Goal: Task Accomplishment & Management: Manage account settings

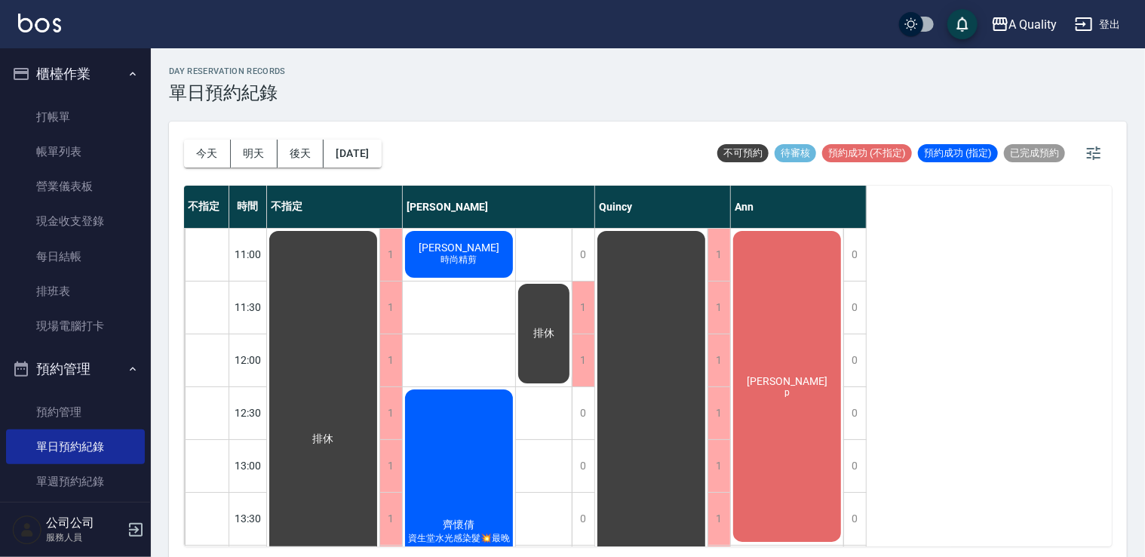
scroll to position [99, 0]
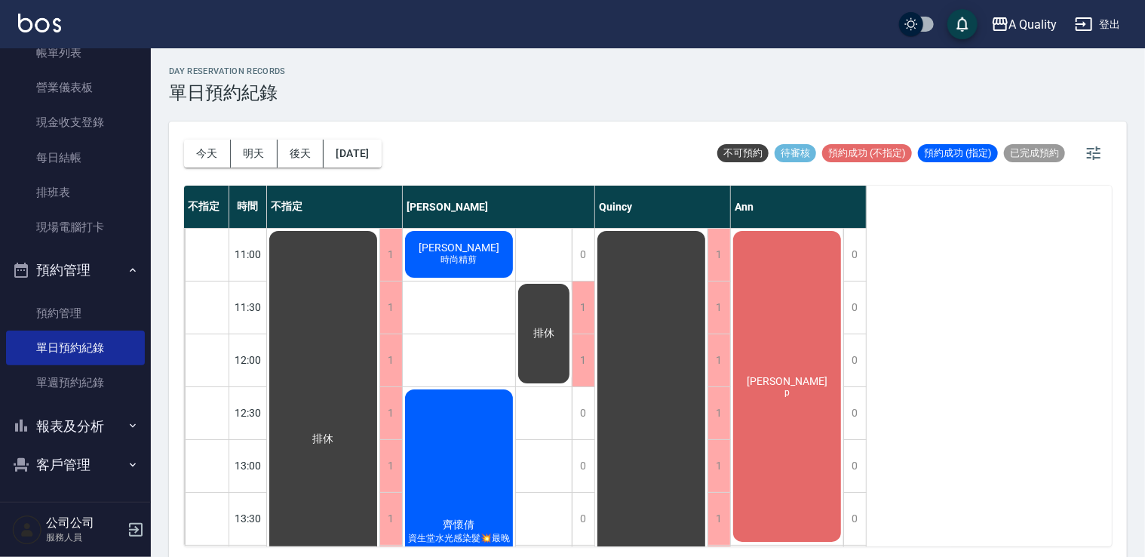
click at [828, 380] on div "沈r p" at bounding box center [787, 386] width 112 height 315
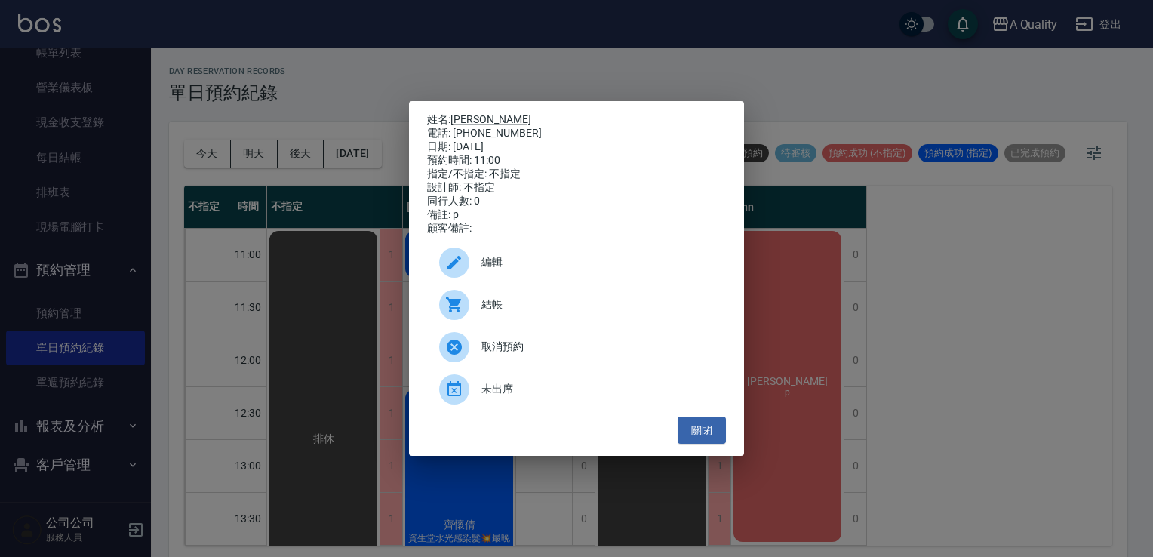
click at [541, 323] on div "結帳" at bounding box center [576, 305] width 299 height 42
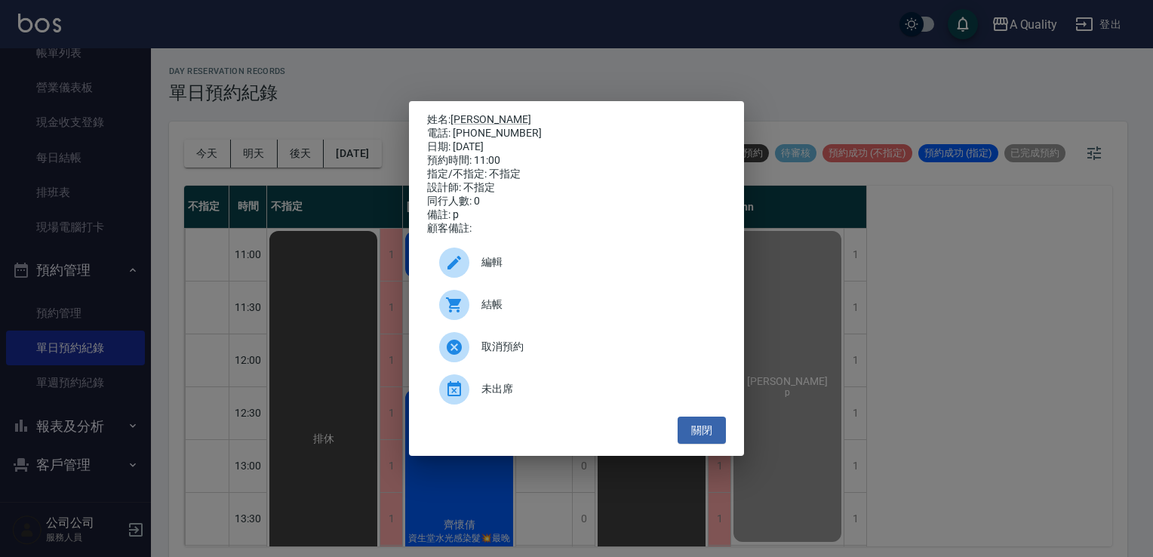
drag, startPoint x: 710, startPoint y: 435, endPoint x: 638, endPoint y: 395, distance: 82.1
click at [710, 435] on button "關閉" at bounding box center [702, 430] width 48 height 28
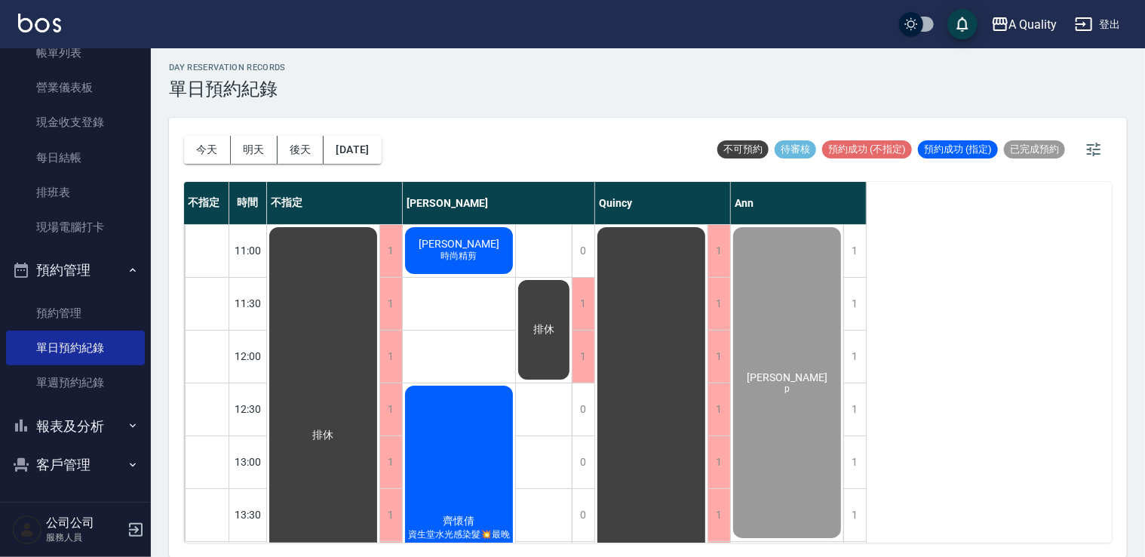
scroll to position [0, 0]
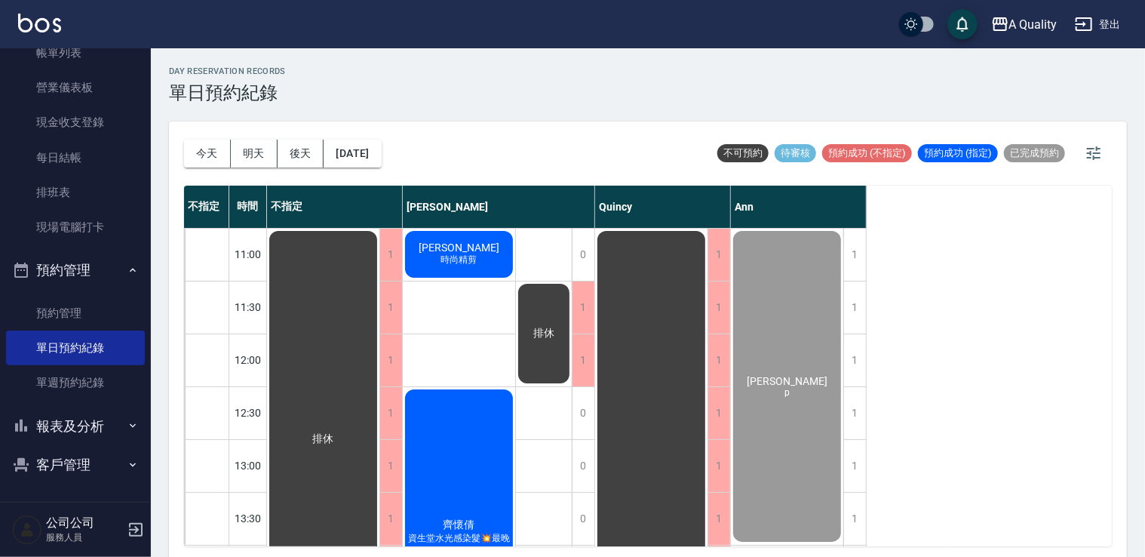
click at [468, 268] on div "藍文彬 時尚精剪" at bounding box center [459, 254] width 112 height 51
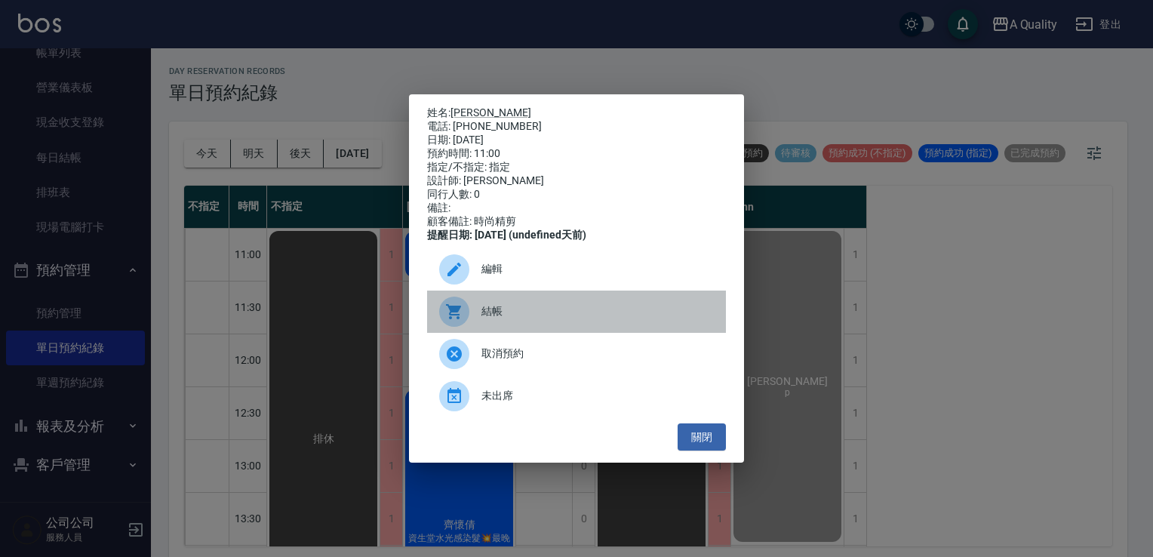
click at [552, 319] on span "結帳" at bounding box center [597, 311] width 232 height 16
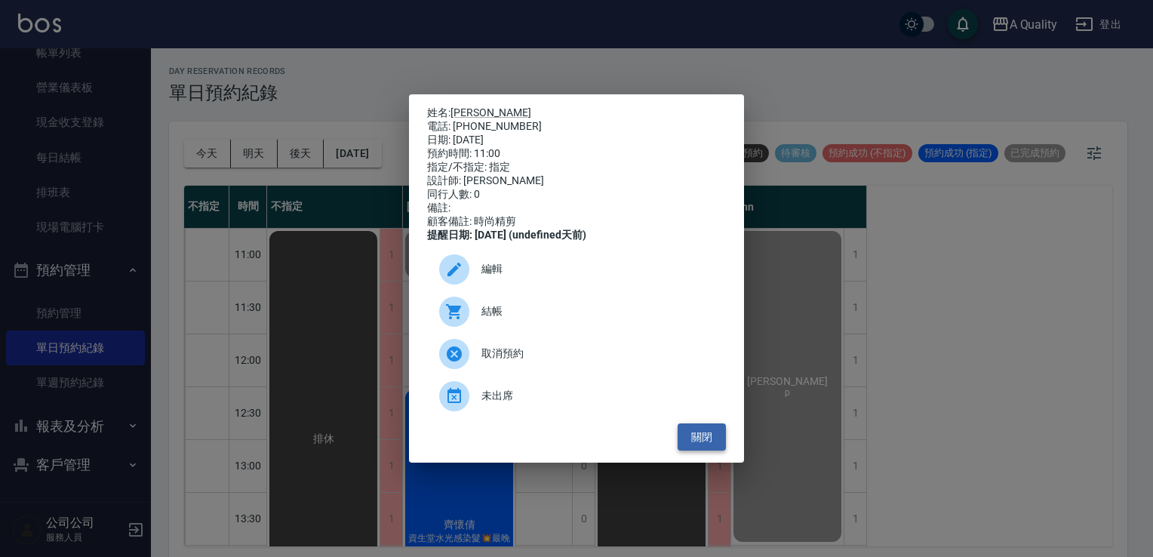
click at [704, 451] on button "關閉" at bounding box center [702, 437] width 48 height 28
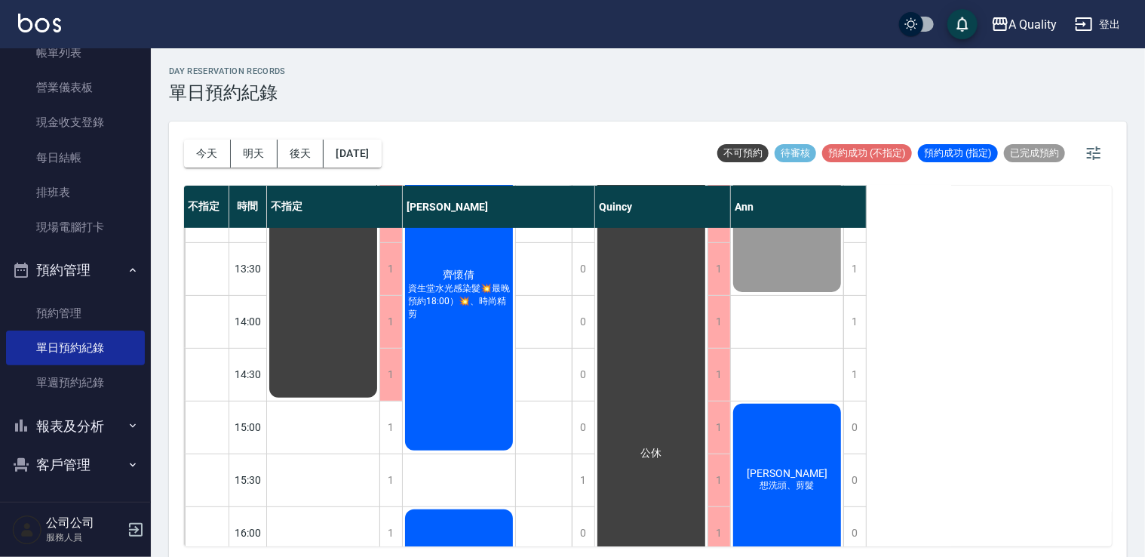
scroll to position [151, 0]
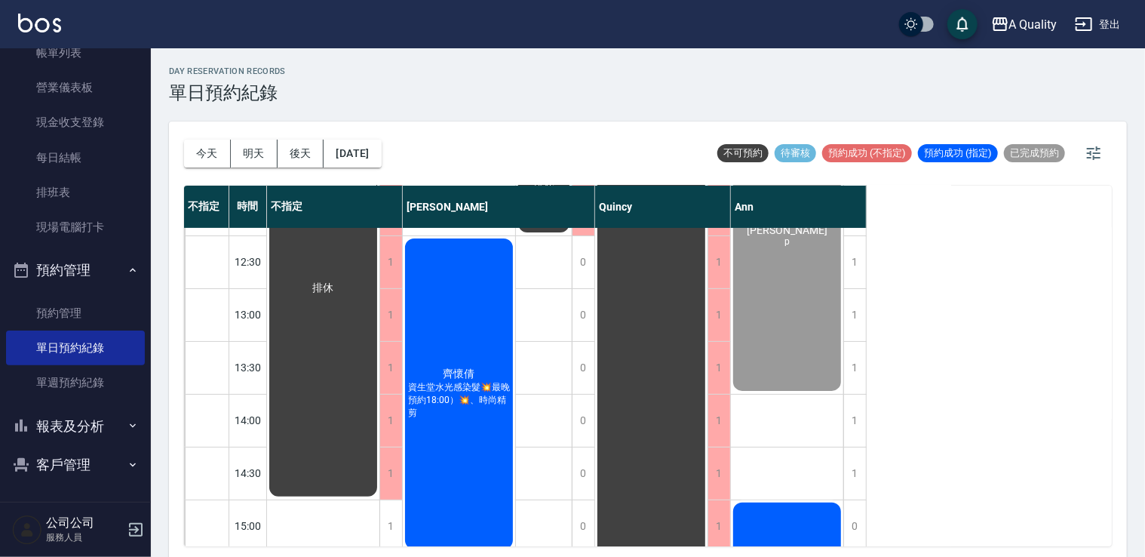
click at [561, 412] on div "排休" at bounding box center [544, 552] width 57 height 951
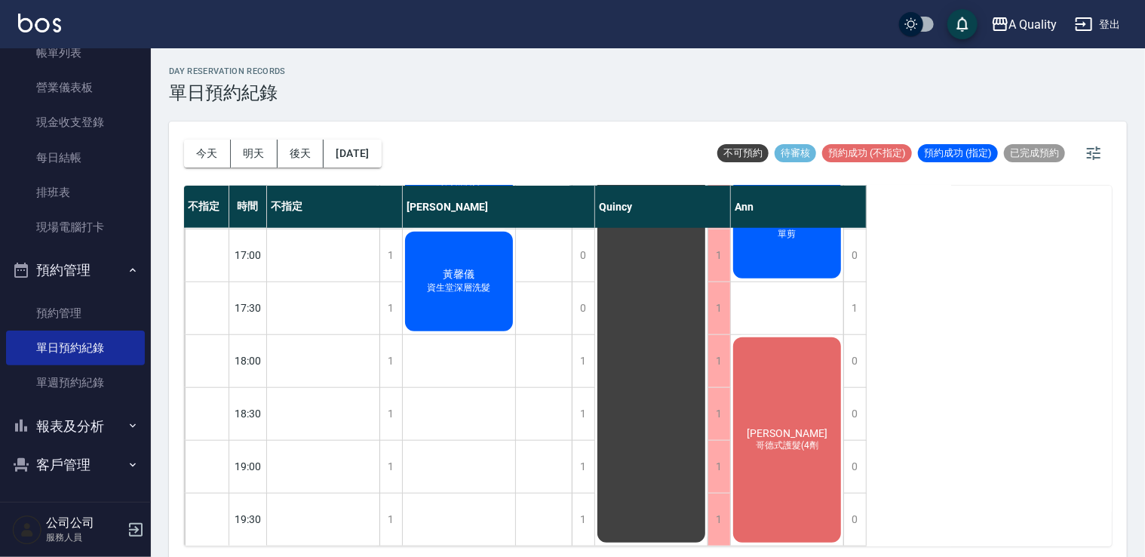
scroll to position [644, 0]
click at [813, 375] on div "張家鳳 哥德式護髮(4劑" at bounding box center [787, 440] width 112 height 210
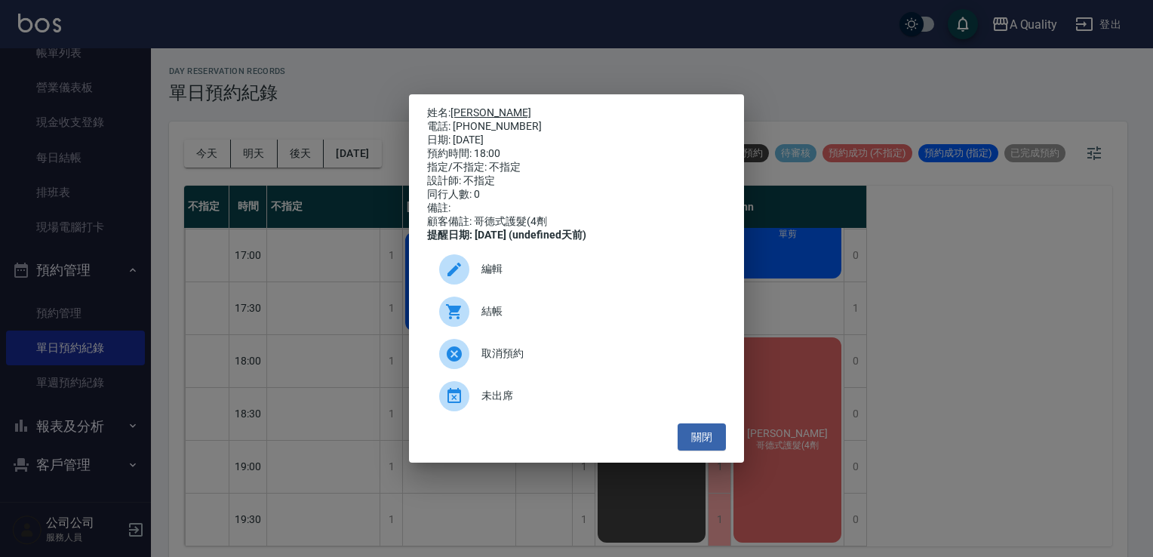
click at [467, 107] on link "[PERSON_NAME]" at bounding box center [490, 112] width 81 height 12
click at [701, 444] on button "關閉" at bounding box center [702, 437] width 48 height 28
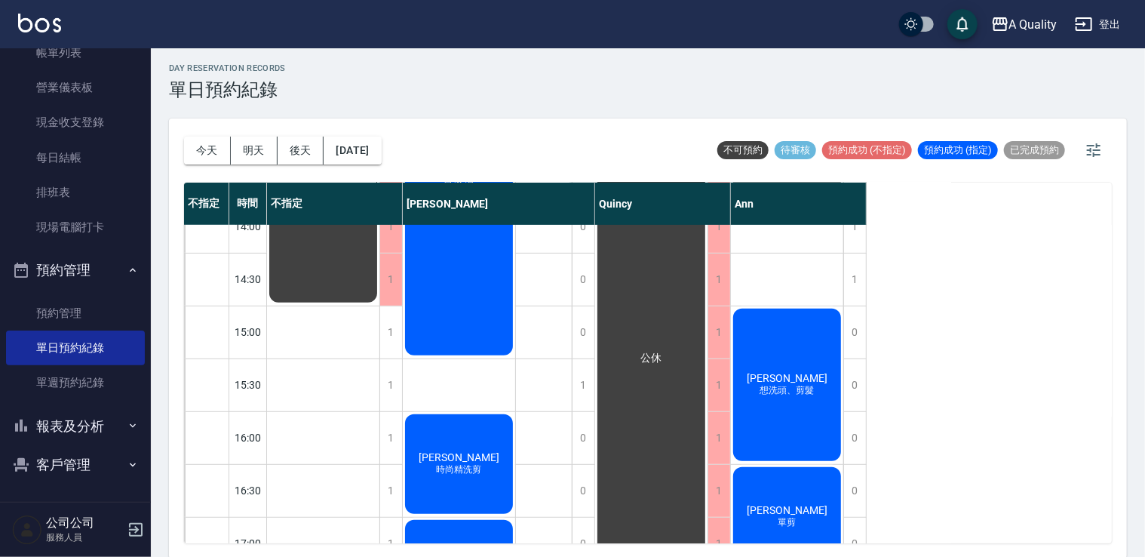
scroll to position [4, 0]
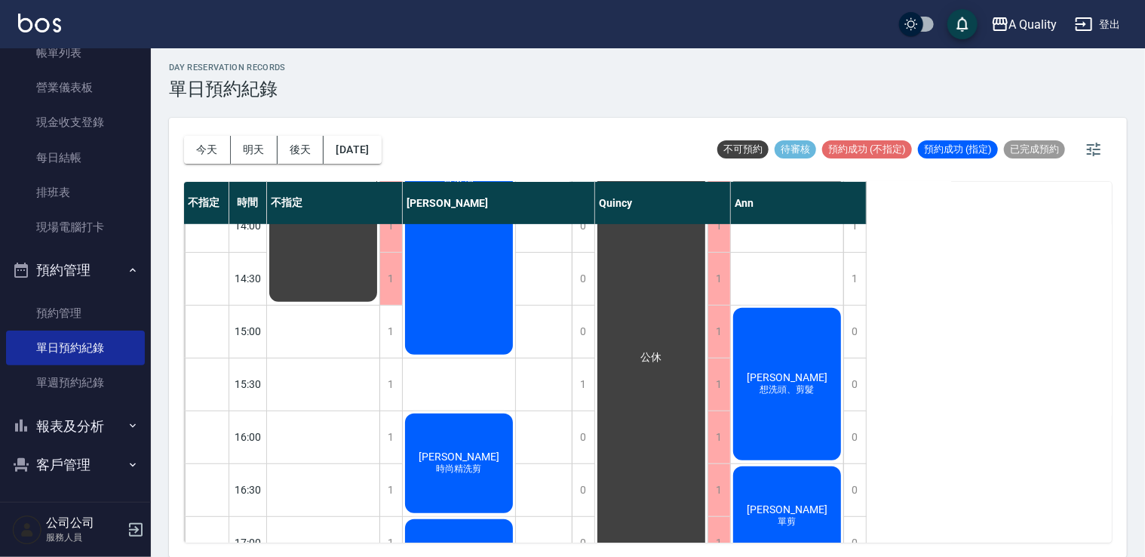
click at [89, 465] on button "客戶管理" at bounding box center [75, 464] width 139 height 39
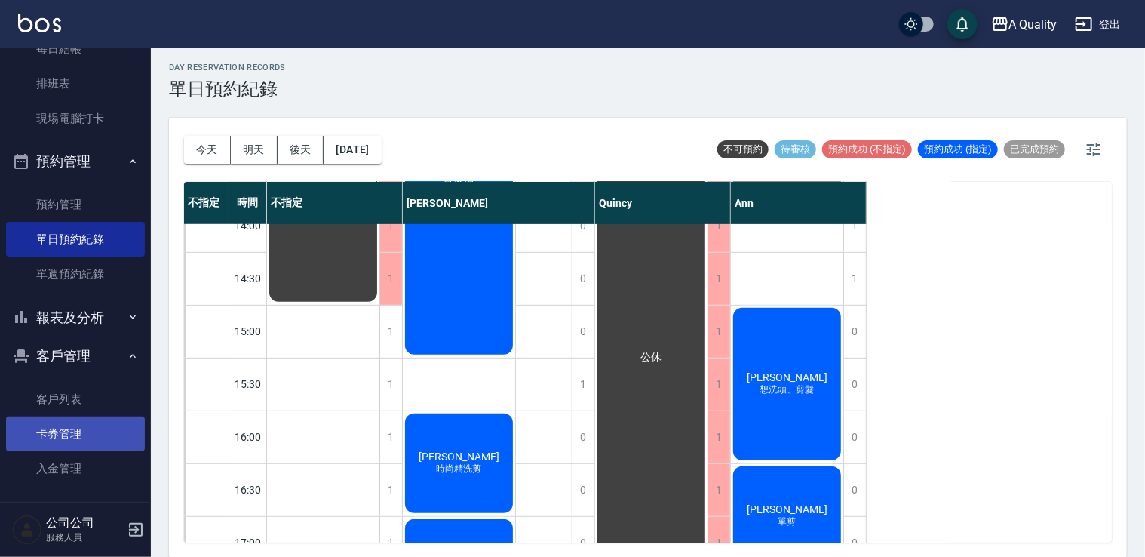
scroll to position [209, 0]
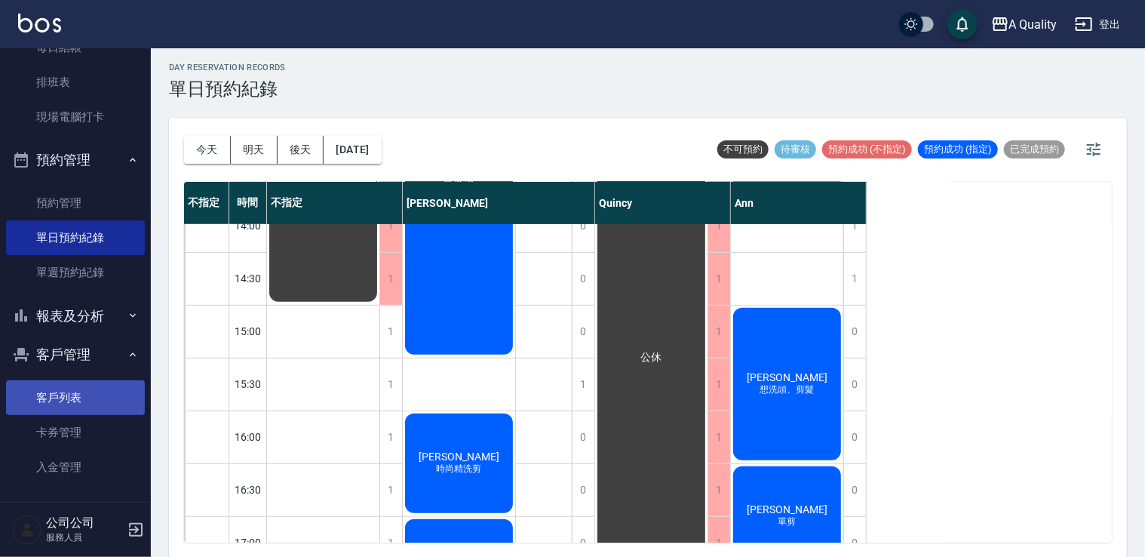
click at [63, 392] on link "客戶列表" at bounding box center [75, 397] width 139 height 35
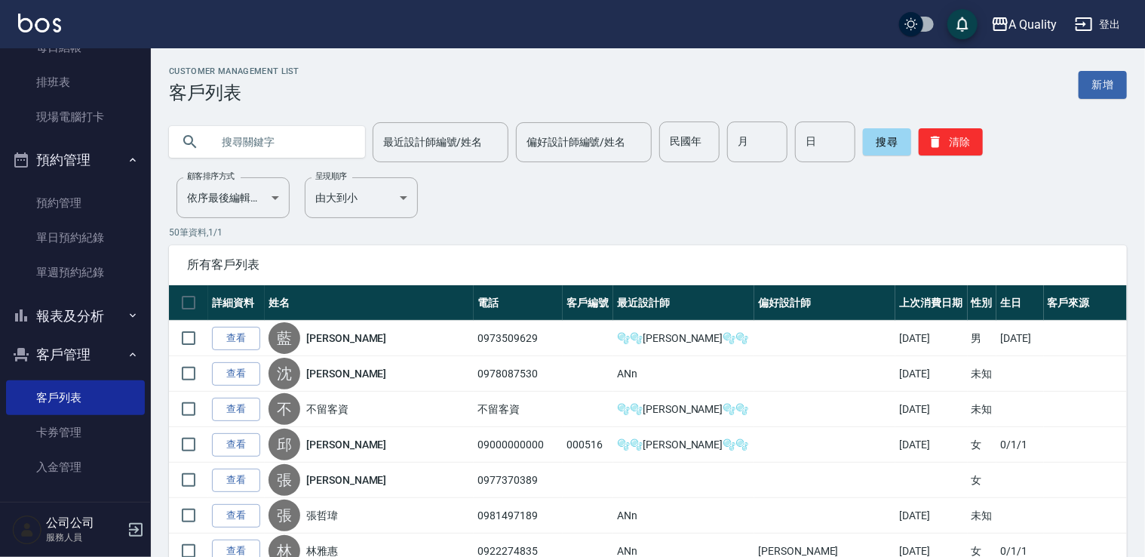
click at [253, 135] on input "text" at bounding box center [282, 141] width 142 height 41
type input "齊"
click at [881, 142] on button "搜尋" at bounding box center [887, 141] width 48 height 27
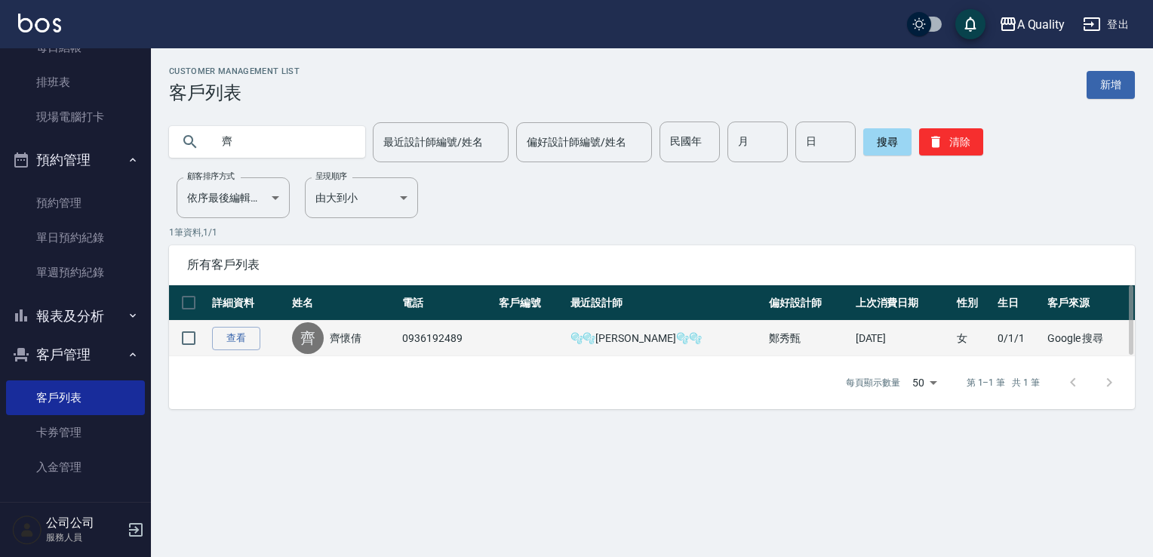
click at [242, 324] on td "查看" at bounding box center [248, 338] width 80 height 35
click at [226, 334] on link "查看" at bounding box center [236, 338] width 48 height 23
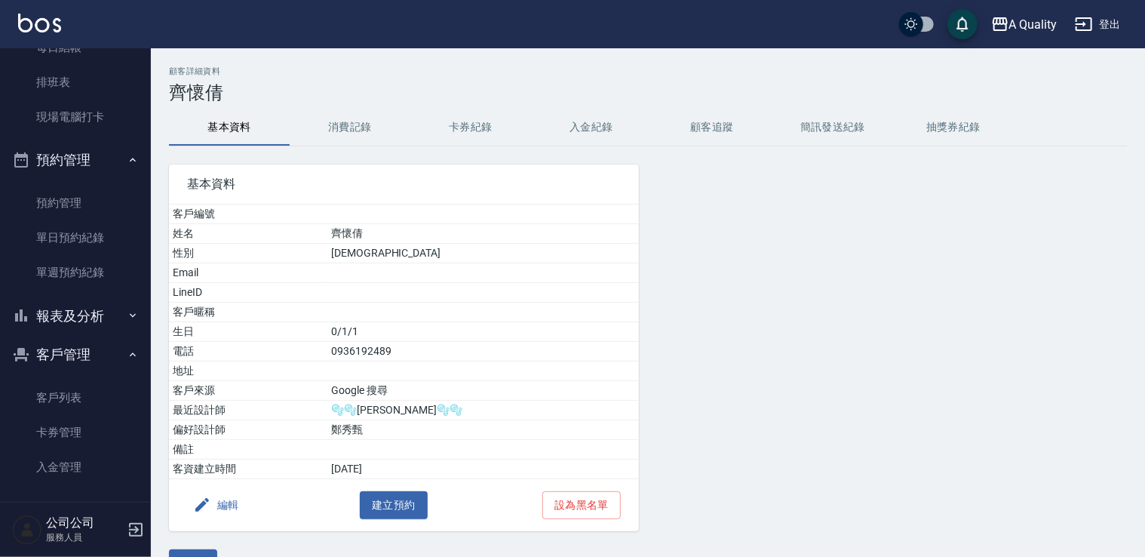
click at [350, 128] on button "消費記錄" at bounding box center [350, 127] width 121 height 36
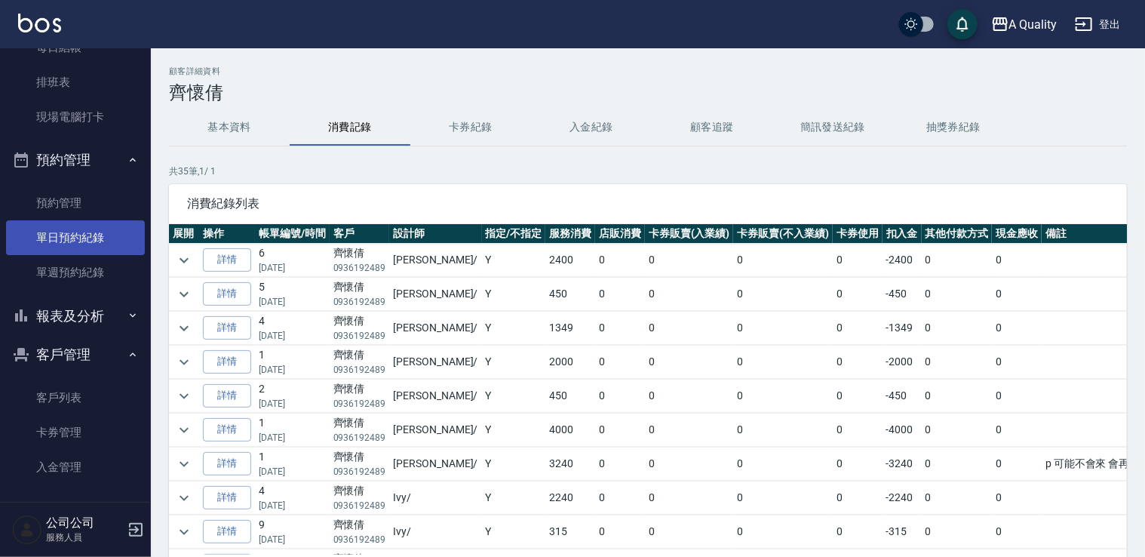
click at [69, 231] on link "單日預約紀錄" at bounding box center [75, 237] width 139 height 35
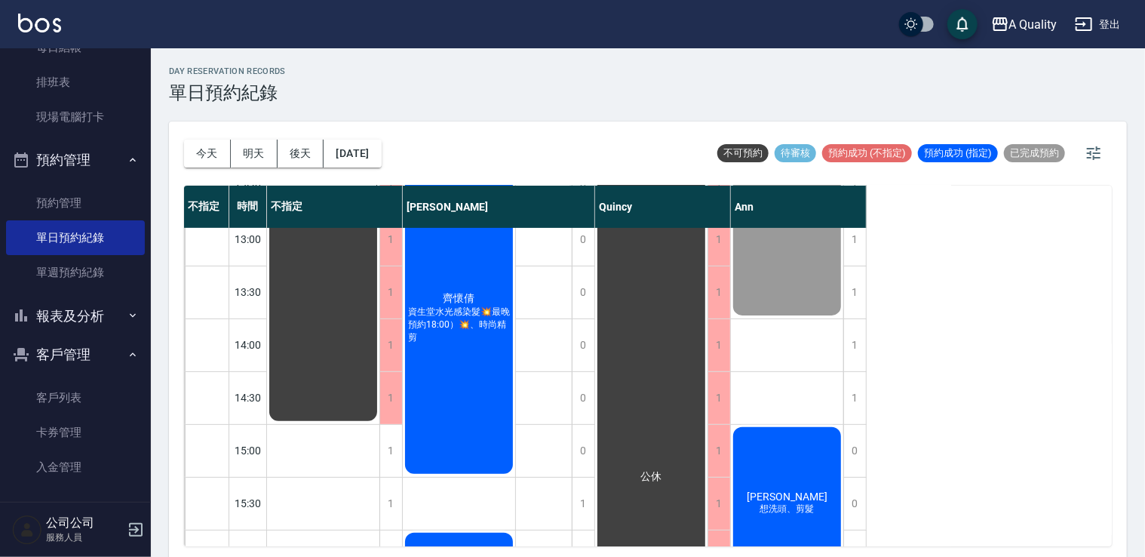
scroll to position [151, 0]
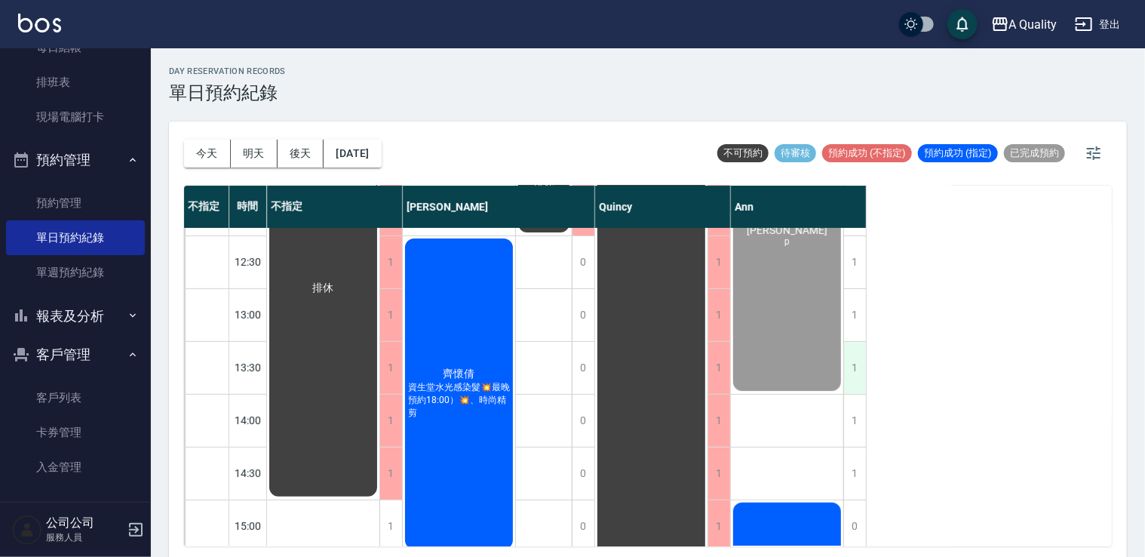
click at [853, 361] on div "1" at bounding box center [854, 368] width 23 height 52
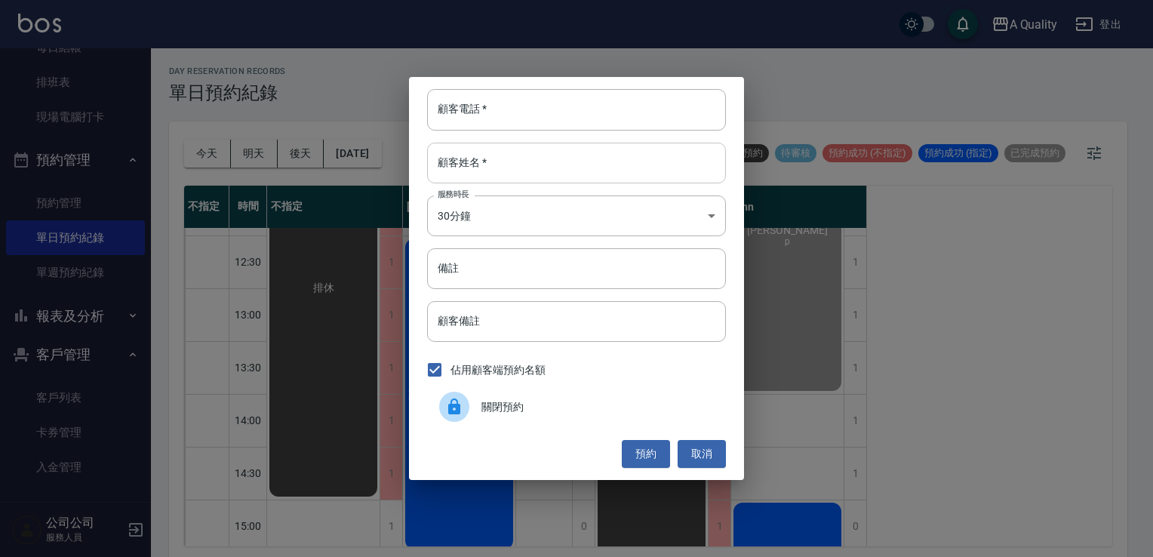
click at [552, 158] on input "顧客姓名   *" at bounding box center [576, 163] width 299 height 41
type input "ㄙㄨ"
type input "宋"
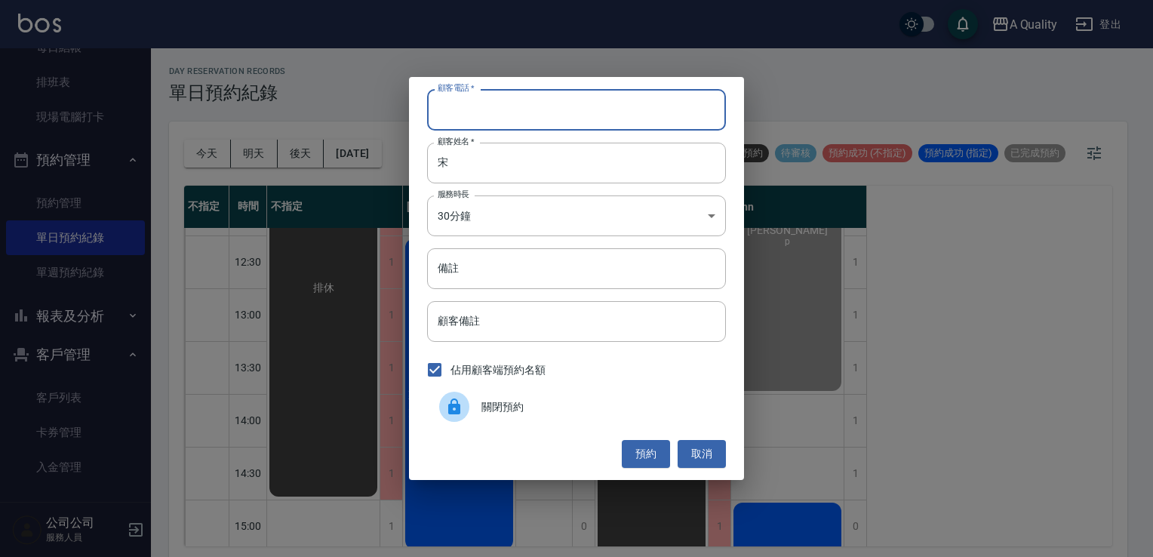
click at [502, 115] on input "顧客電話   *" at bounding box center [576, 109] width 299 height 41
type input "0903302008C"
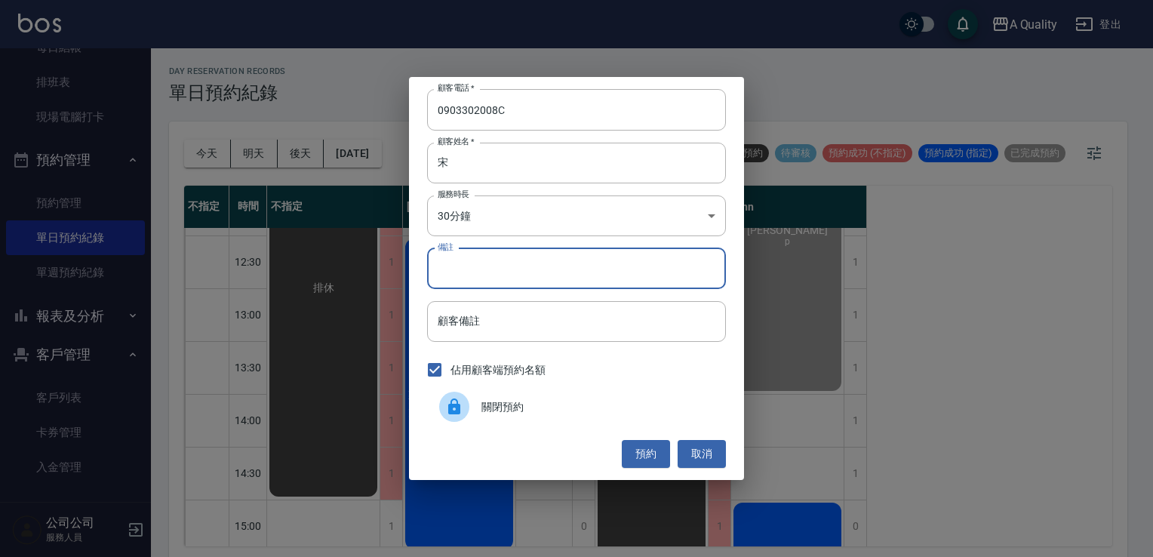
click at [515, 272] on input "備註" at bounding box center [576, 268] width 299 height 41
type input "sc 可能燙"
click at [644, 450] on button "預約" at bounding box center [646, 454] width 48 height 28
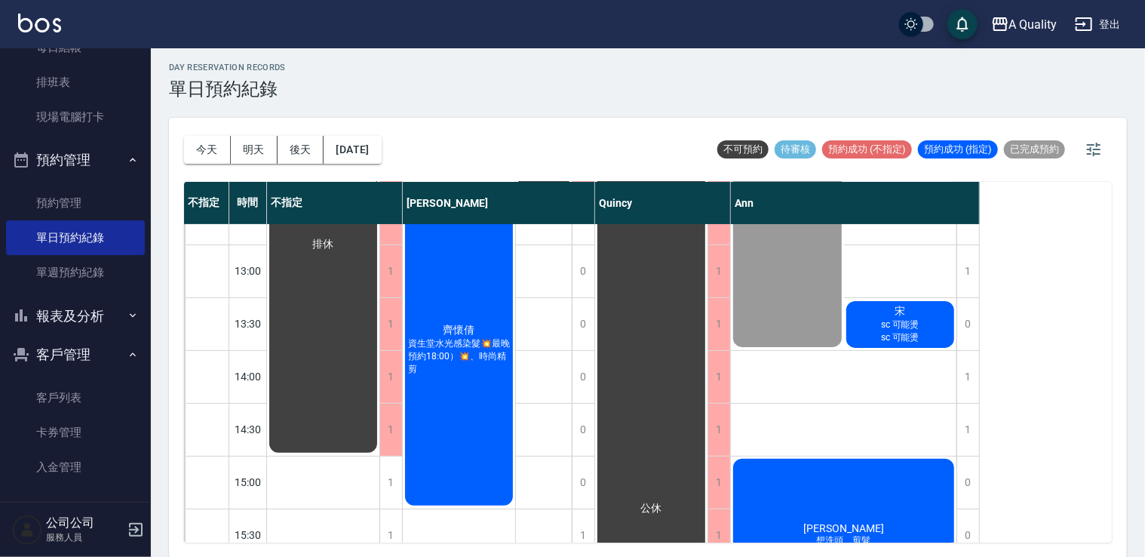
scroll to position [226, 0]
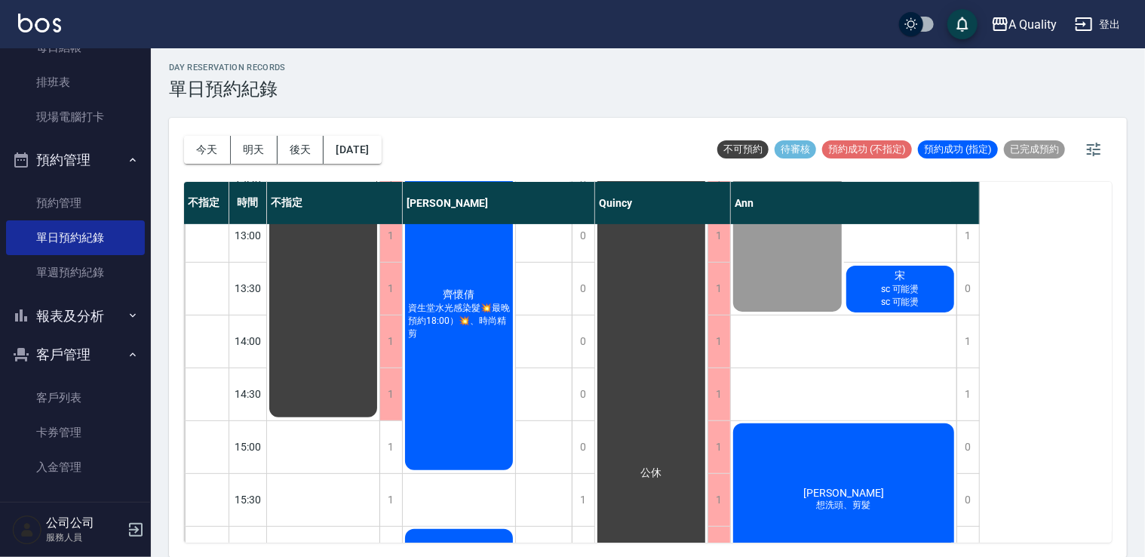
click at [911, 271] on div "宋 sc 可能燙 sc 可能燙" at bounding box center [900, 288] width 113 height 51
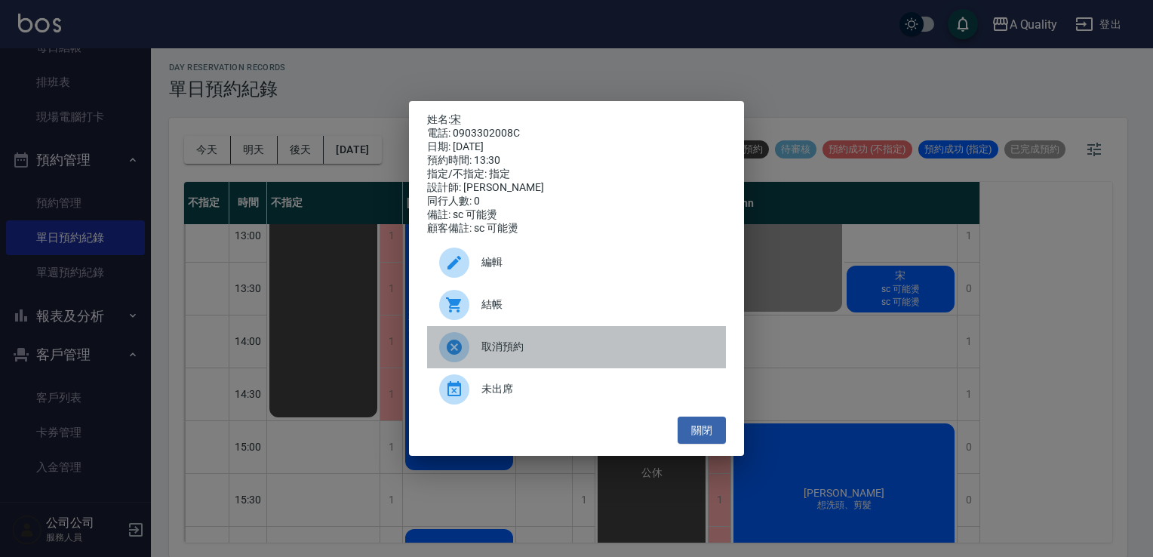
click at [531, 352] on span "取消預約" at bounding box center [597, 347] width 232 height 16
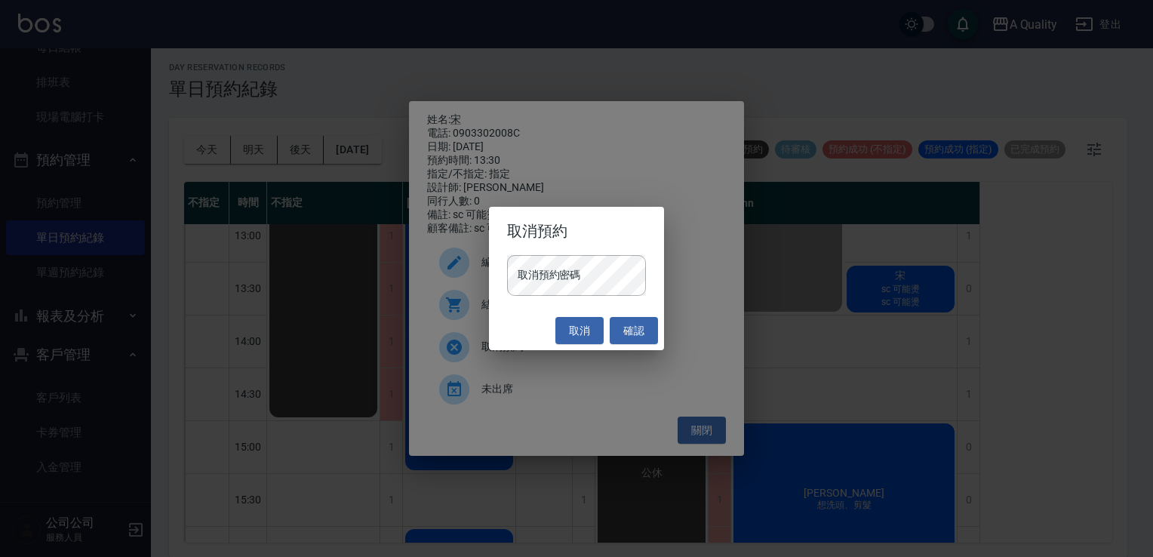
click at [622, 330] on button "確認" at bounding box center [634, 331] width 48 height 28
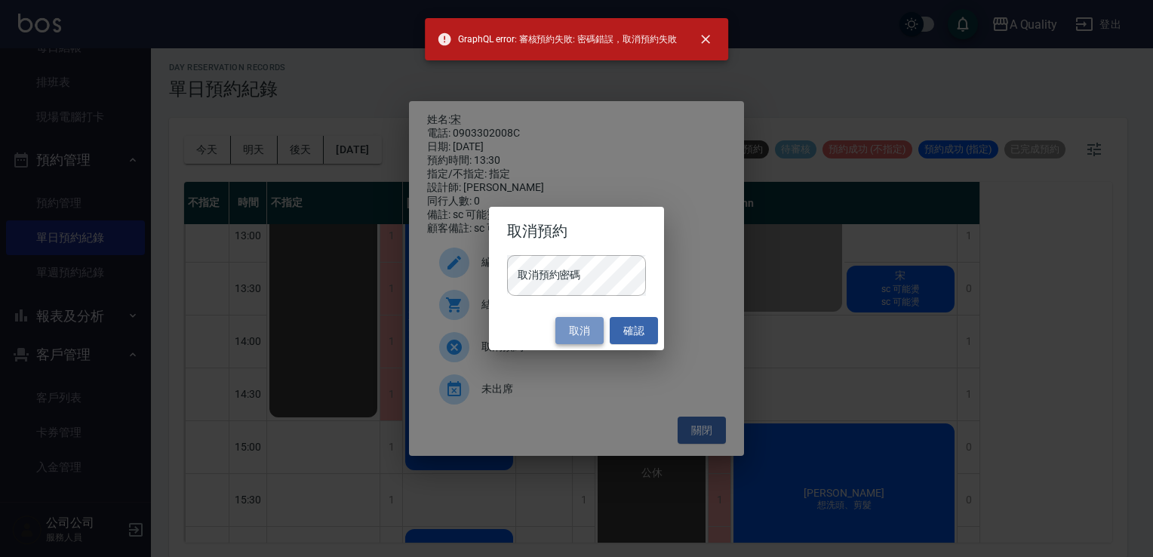
click at [579, 324] on button "取消" at bounding box center [579, 331] width 48 height 28
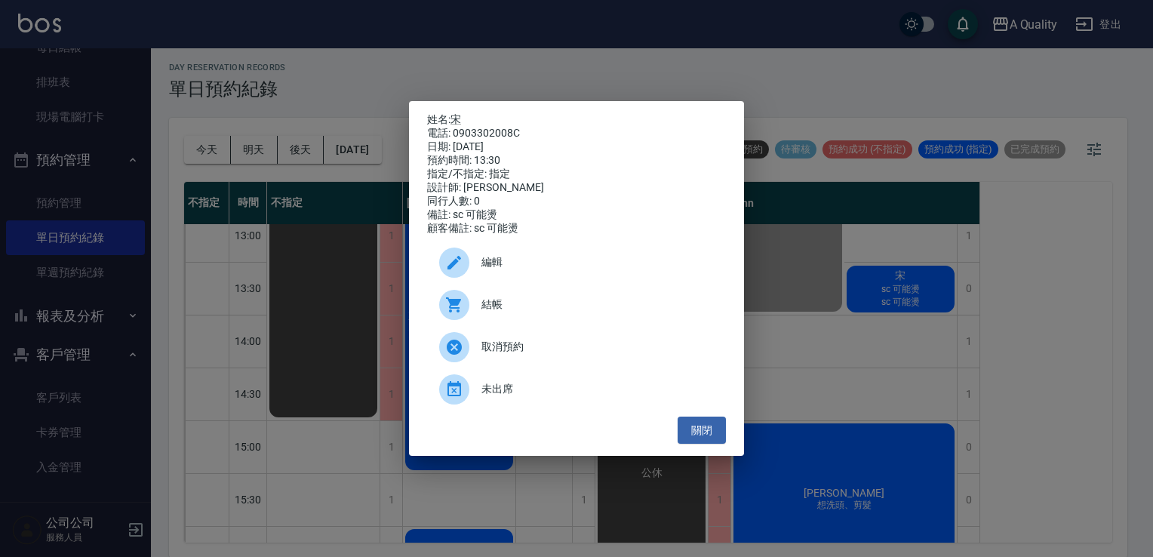
drag, startPoint x: 522, startPoint y: 391, endPoint x: 528, endPoint y: 400, distance: 10.9
click at [522, 392] on span "未出席" at bounding box center [597, 389] width 232 height 16
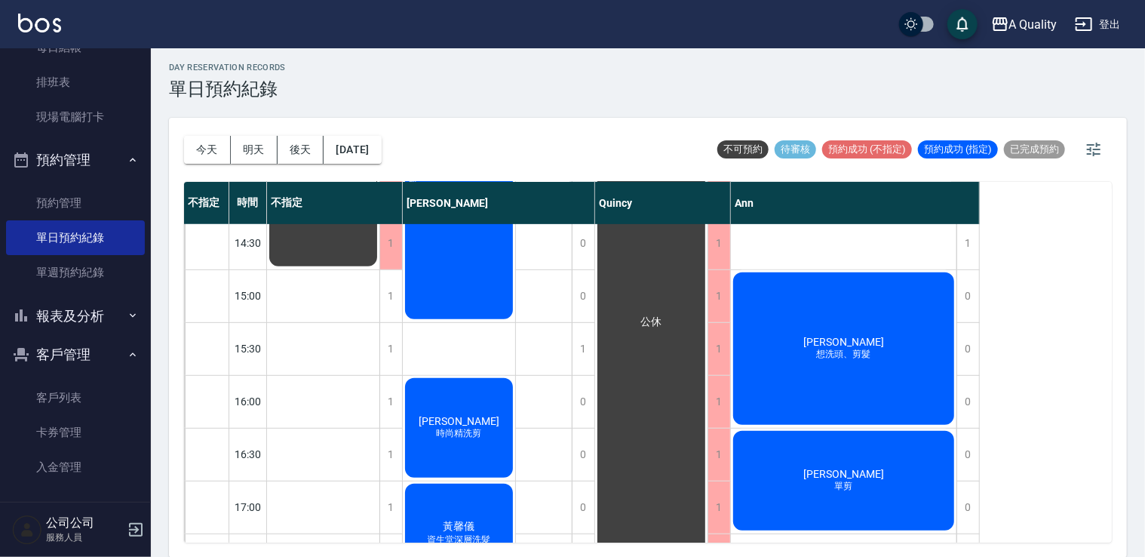
scroll to position [644, 0]
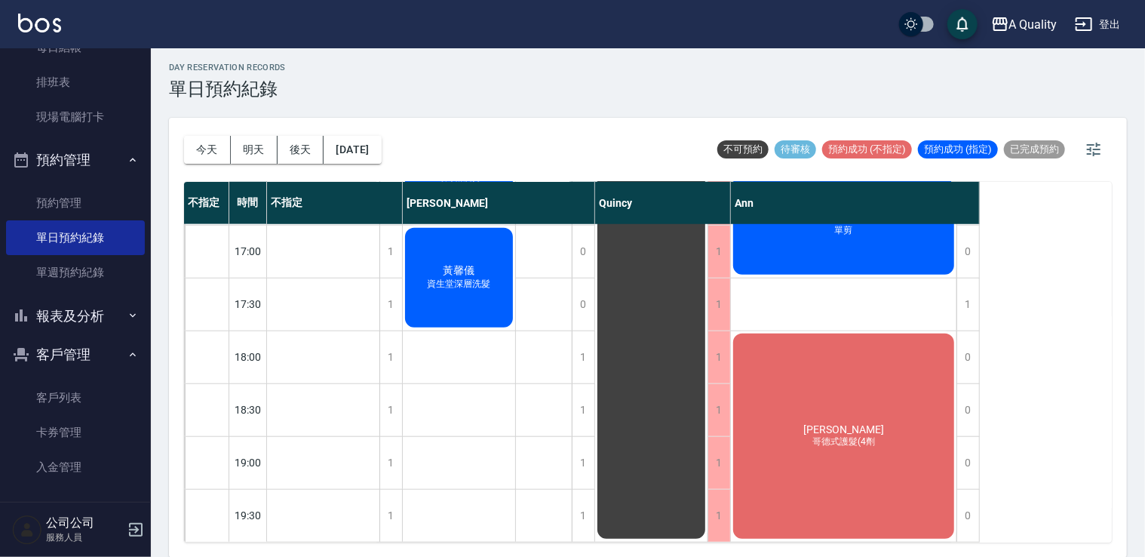
click at [847, 423] on span "[PERSON_NAME]" at bounding box center [843, 429] width 87 height 12
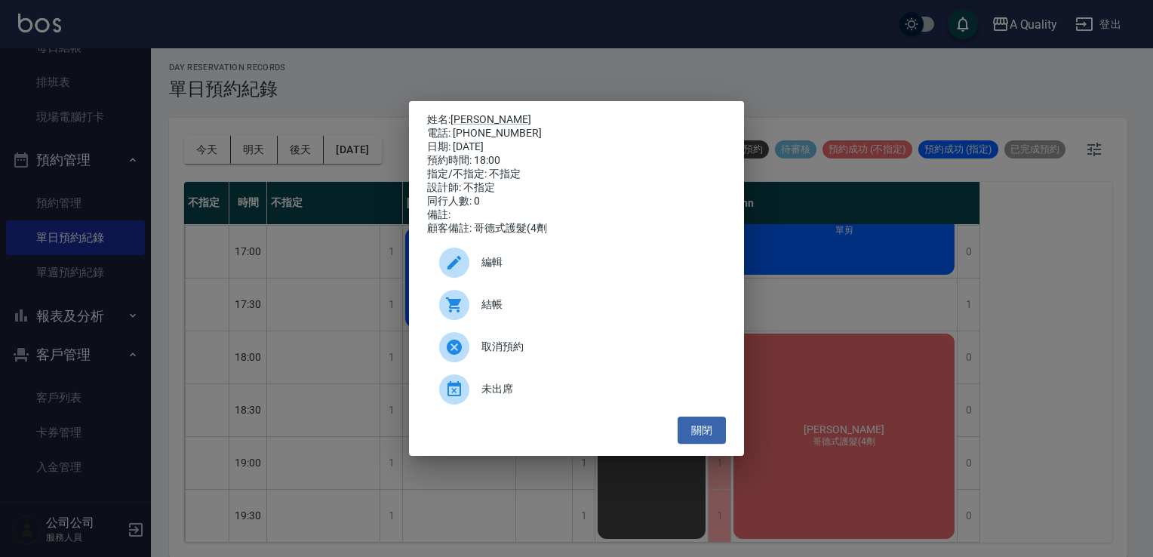
click at [997, 427] on div "姓名: 張家鳳 電話: 0977370389 日期: 2025/09/14 預約時間: 18:00 指定/不指定: 不指定 設計師: 不指定 同行人數: 0 …" at bounding box center [576, 278] width 1153 height 557
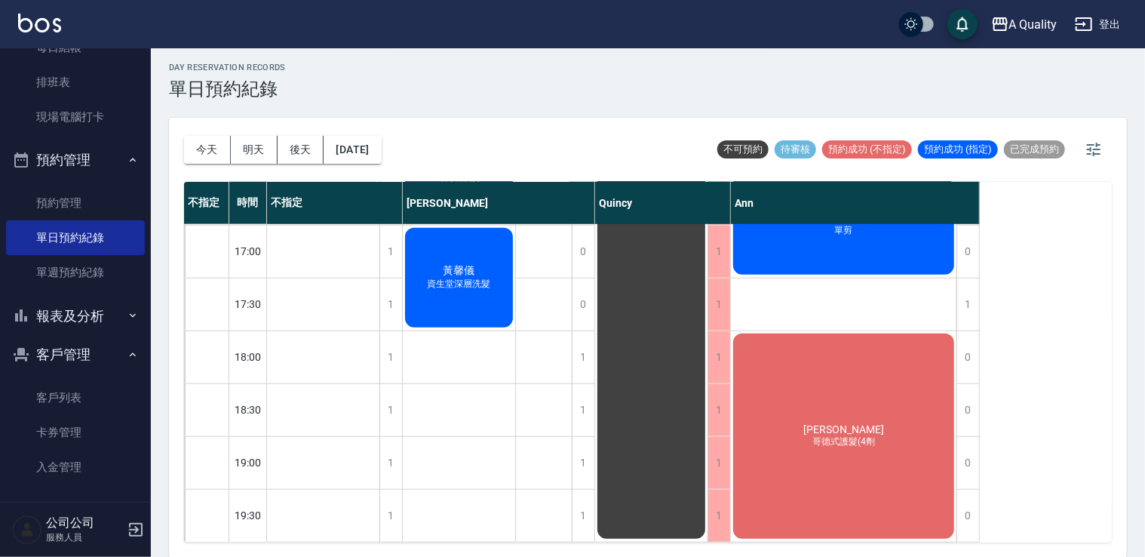
scroll to position [417, 0]
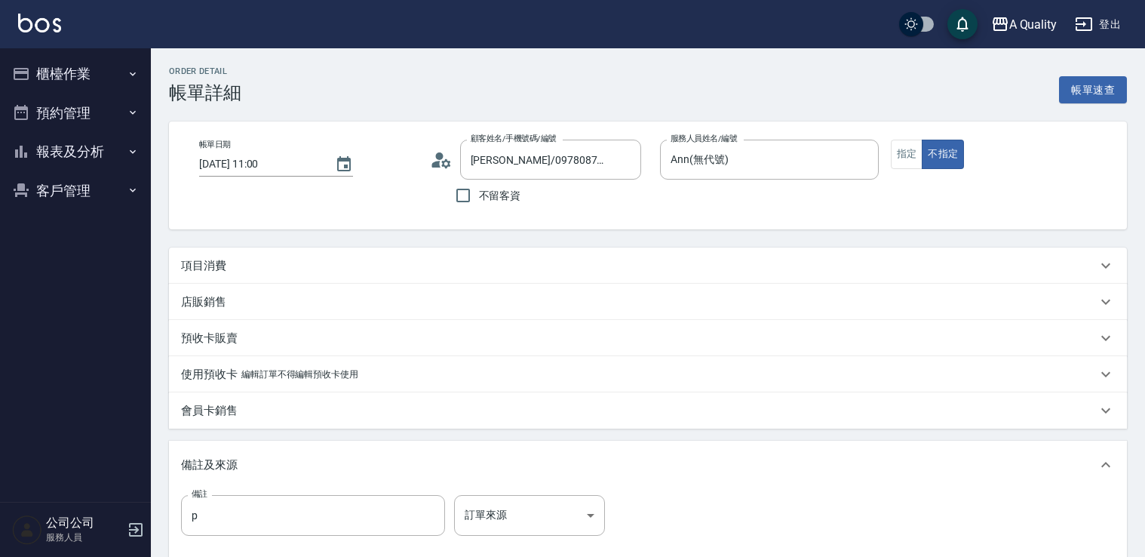
click at [241, 287] on div "店販銷售" at bounding box center [648, 302] width 958 height 36
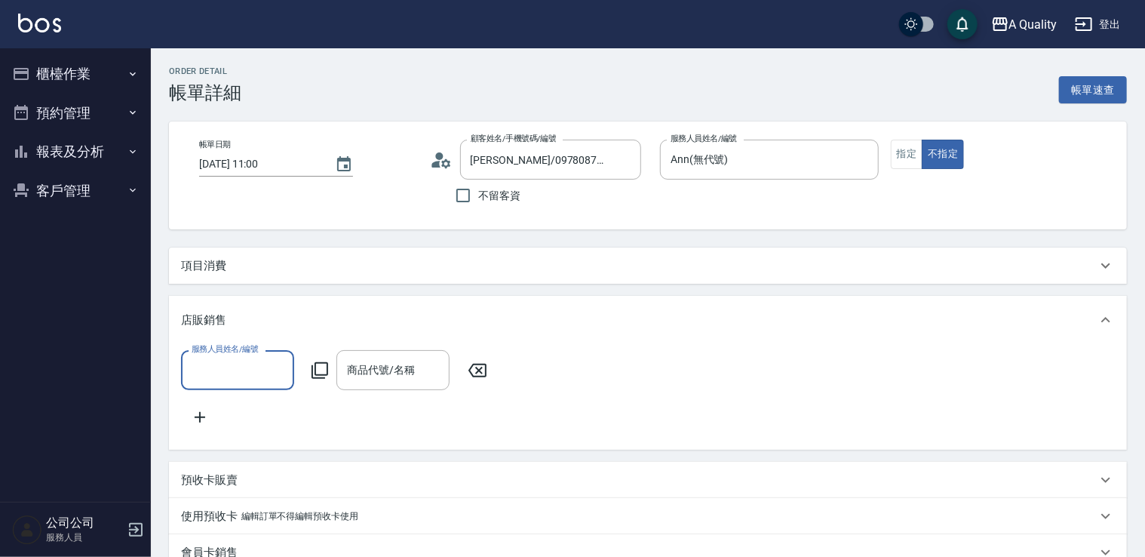
click at [238, 263] on div "項目消費" at bounding box center [639, 266] width 916 height 16
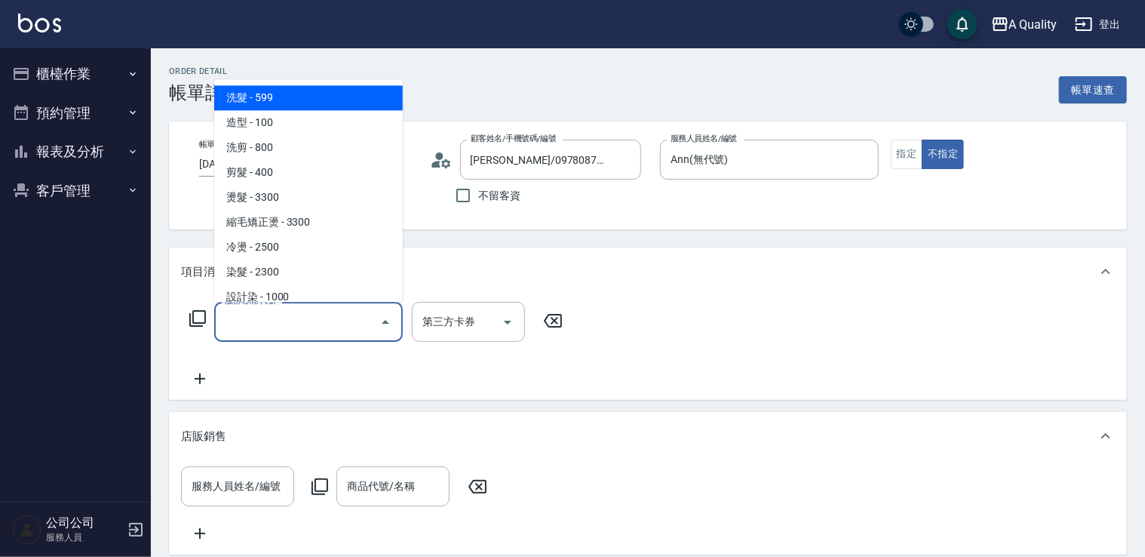
click at [267, 323] on input "服務名稱/代號" at bounding box center [297, 322] width 152 height 26
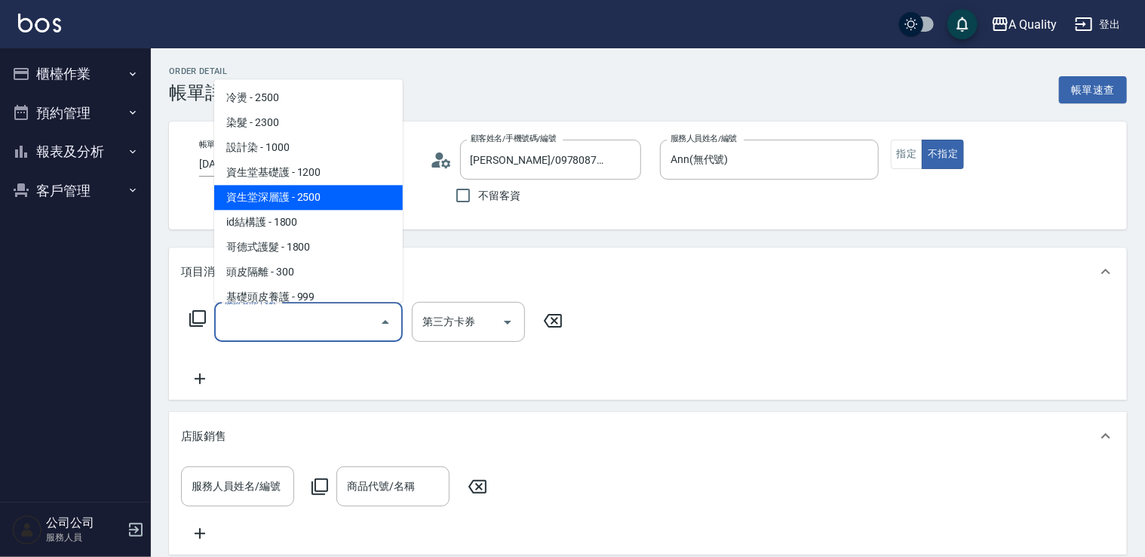
scroll to position [61, 0]
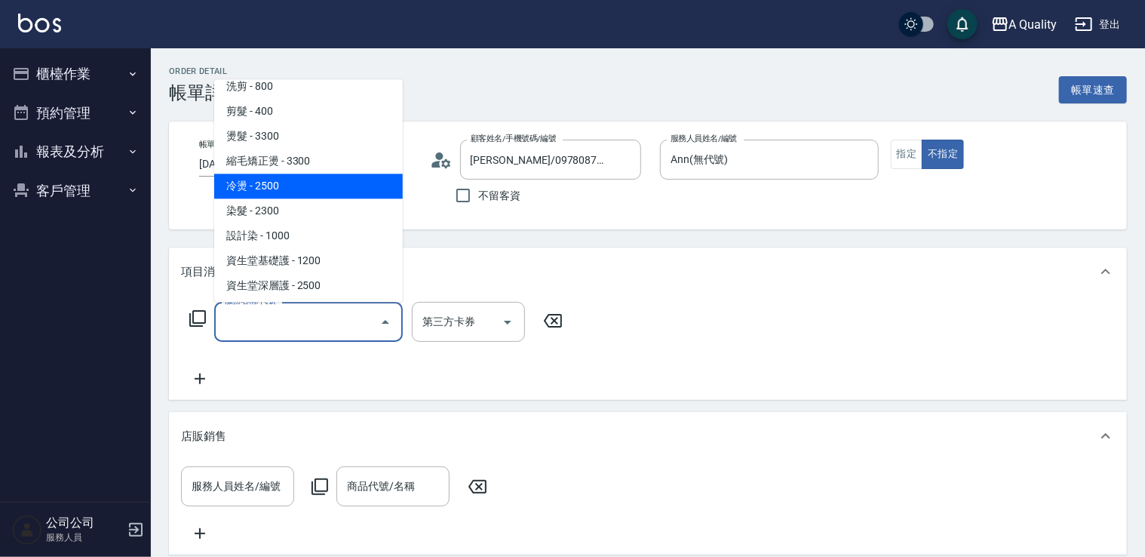
click at [284, 186] on span "冷燙 - 2500" at bounding box center [308, 186] width 189 height 25
type input "冷燙(330)"
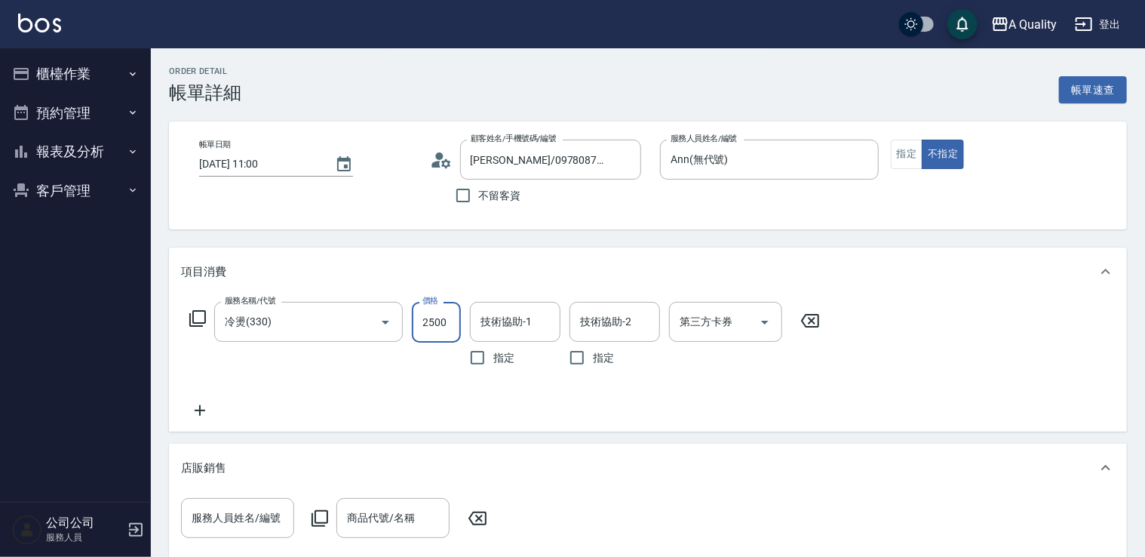
click at [432, 319] on input "2500" at bounding box center [436, 322] width 49 height 41
click at [535, 305] on div "技術協助-1" at bounding box center [515, 322] width 91 height 40
type input "2000"
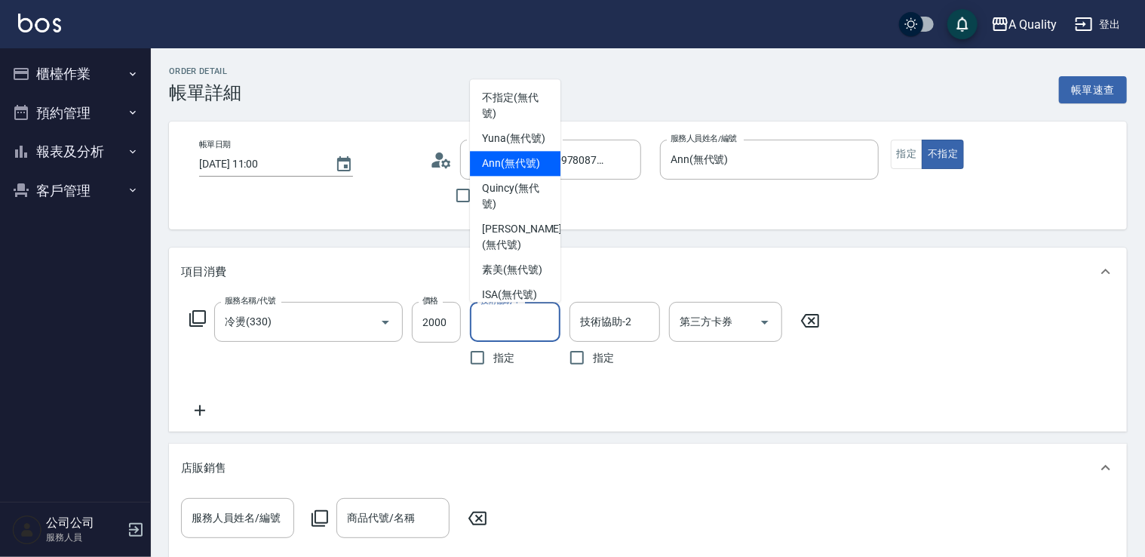
click at [507, 171] on span "Ann (無代號)" at bounding box center [511, 163] width 58 height 16
type input "Ann(無代號)"
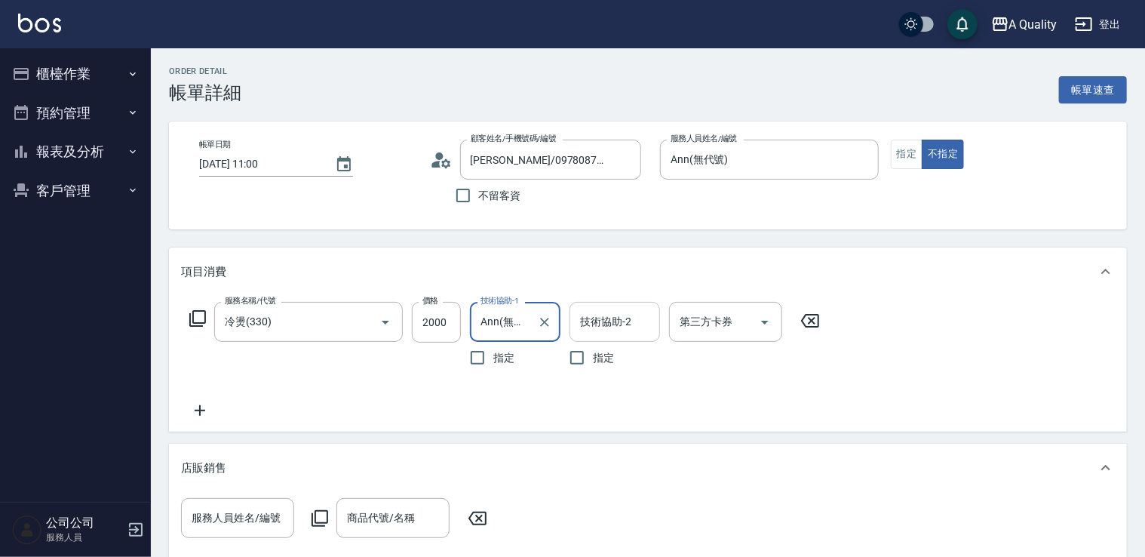
click at [607, 315] on input "技術協助-2" at bounding box center [614, 322] width 77 height 26
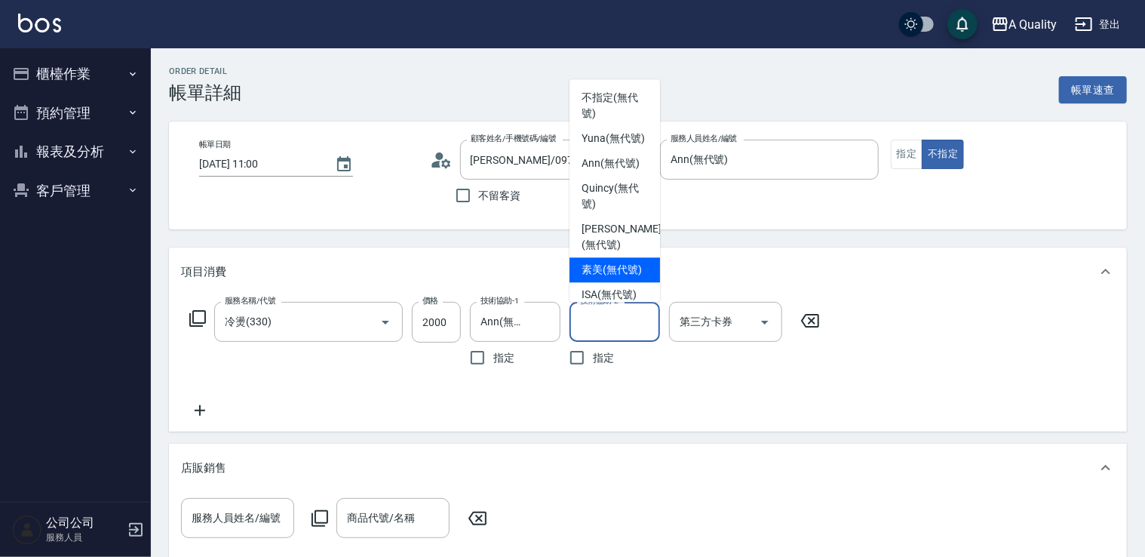
scroll to position [42, 0]
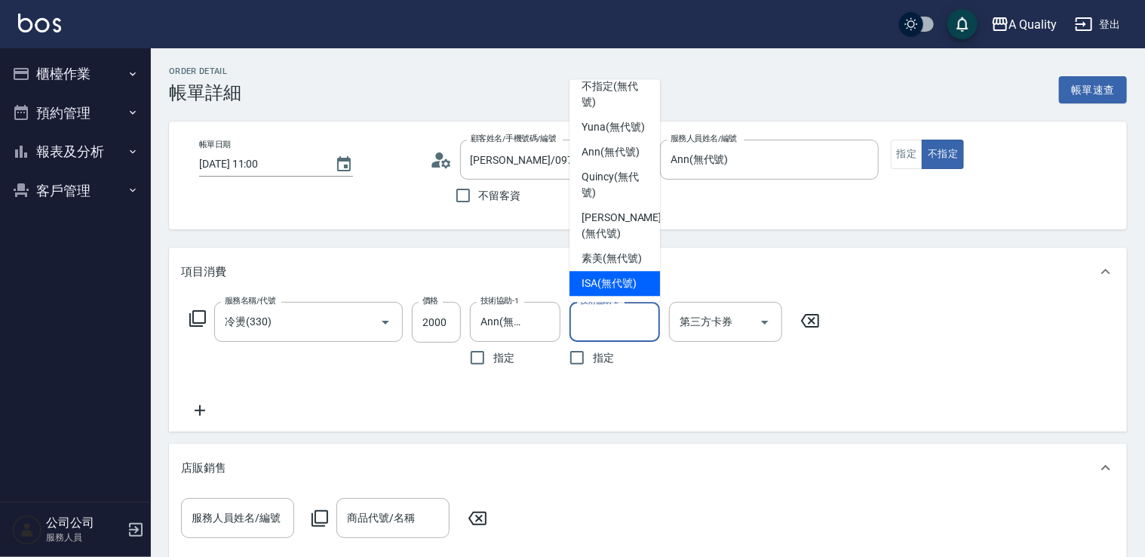
click at [615, 272] on div "ISA (無代號)" at bounding box center [615, 283] width 91 height 25
type input "ISA(無代號)"
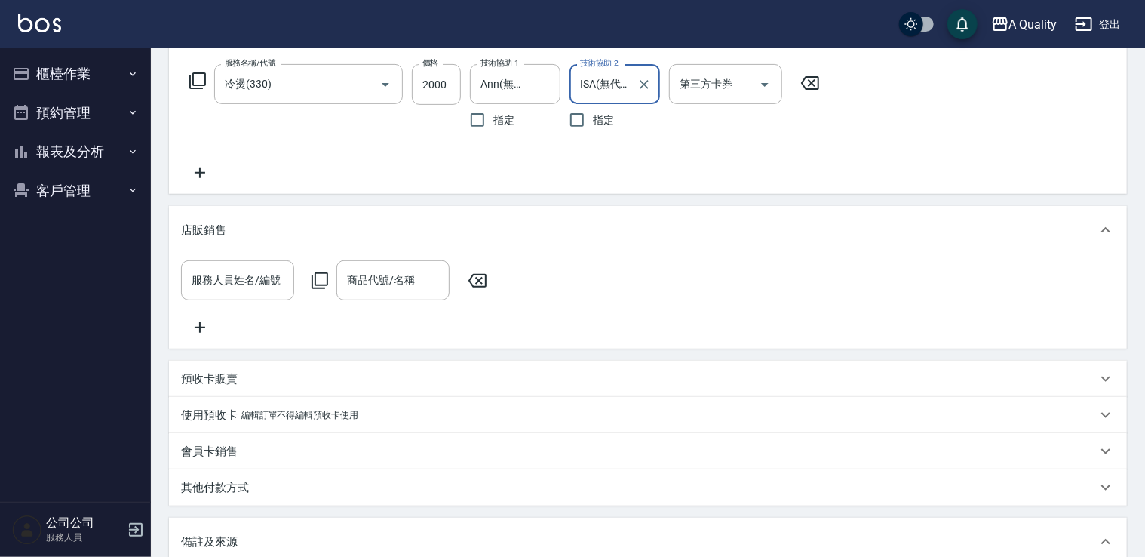
scroll to position [453, 0]
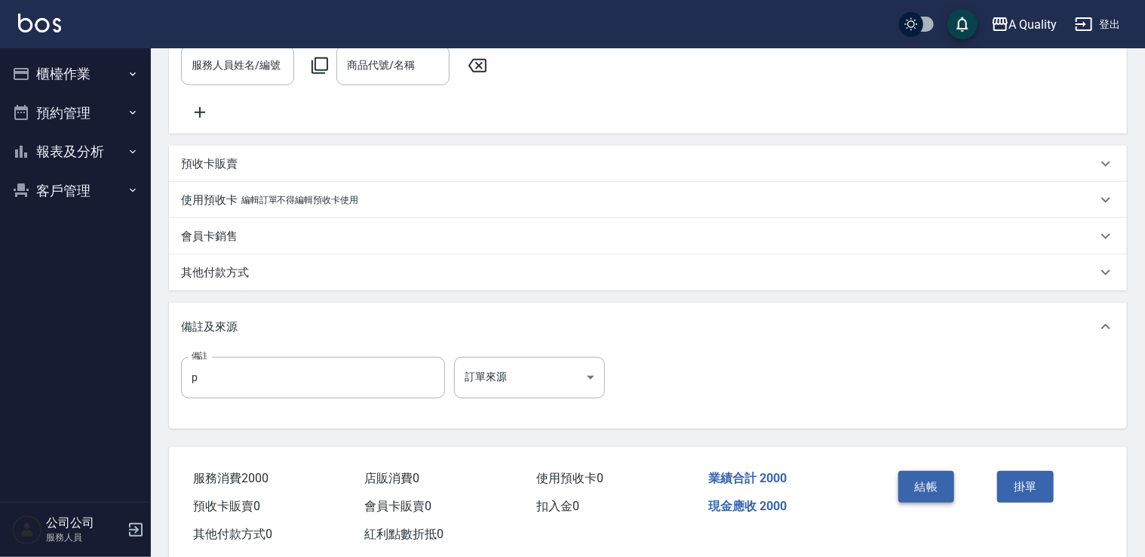
click at [944, 499] on button "結帳" at bounding box center [927, 487] width 57 height 32
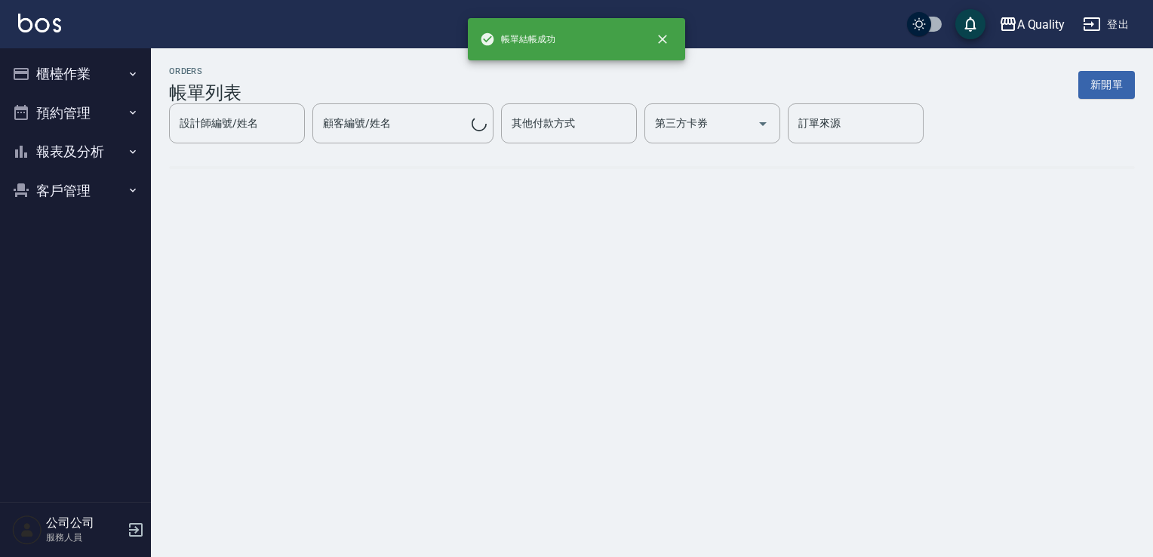
click at [74, 57] on button "櫃檯作業" at bounding box center [75, 73] width 139 height 39
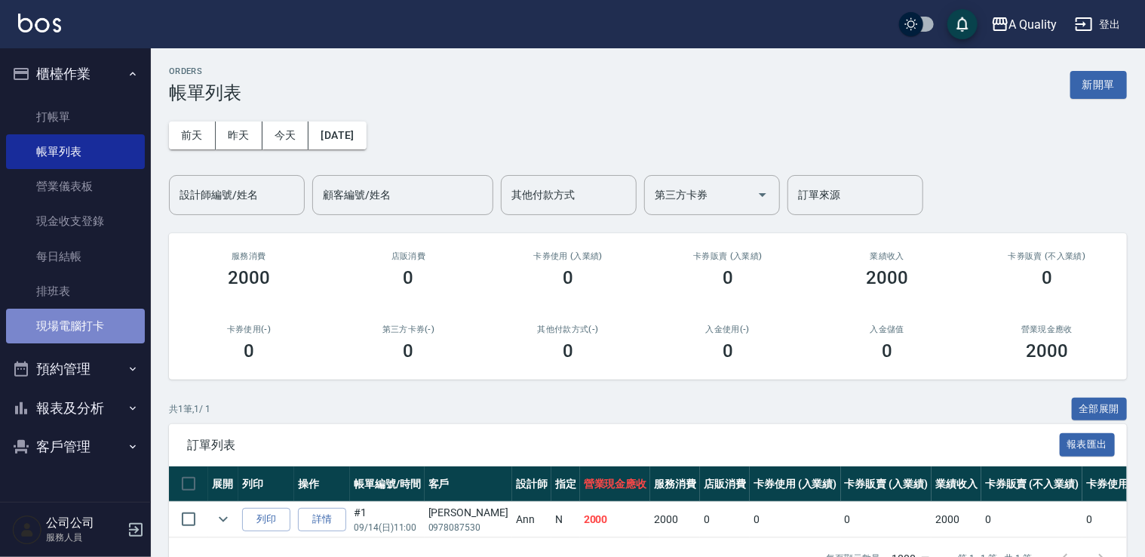
click at [78, 330] on link "現場電腦打卡" at bounding box center [75, 326] width 139 height 35
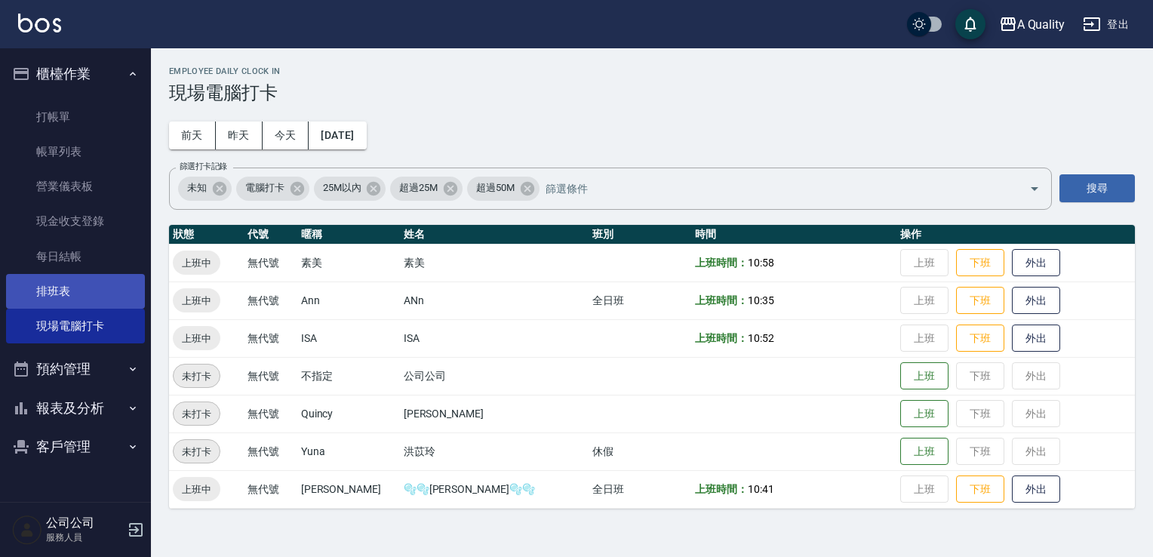
click at [110, 289] on link "排班表" at bounding box center [75, 291] width 139 height 35
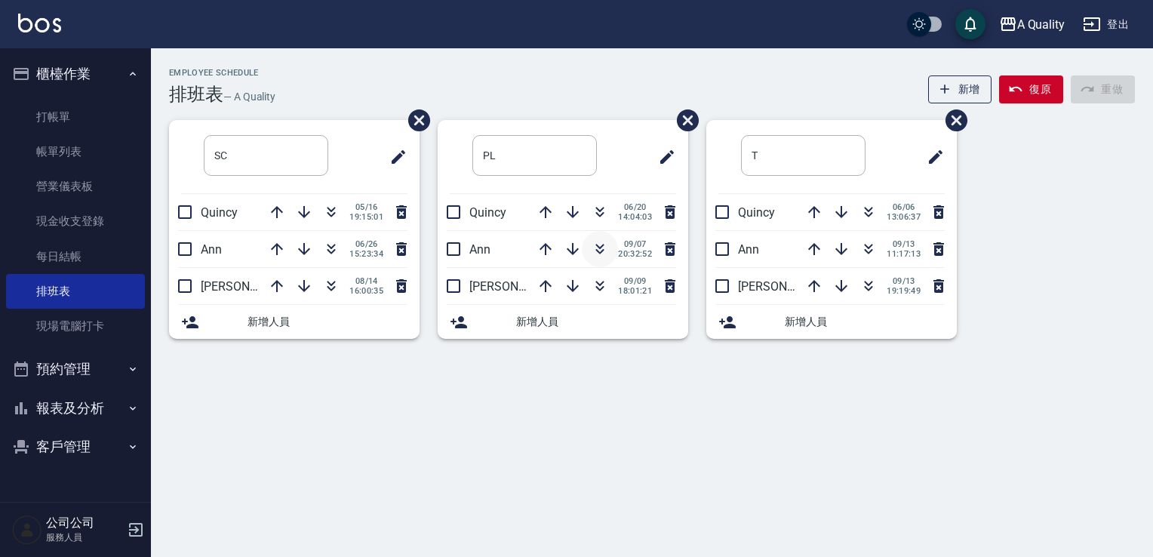
click at [601, 243] on icon "button" at bounding box center [600, 249] width 18 height 18
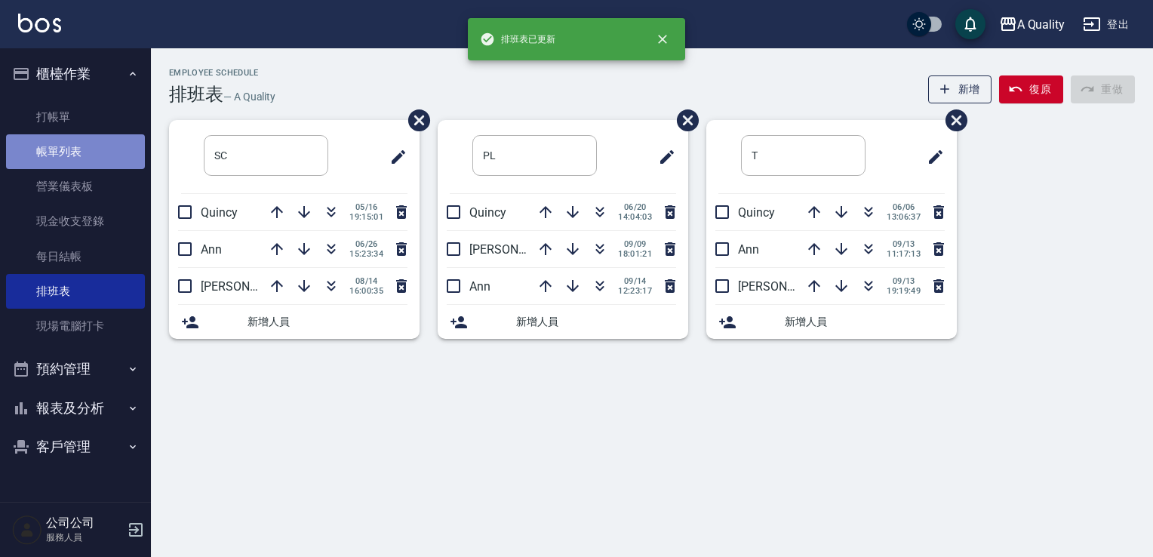
click at [59, 146] on link "帳單列表" at bounding box center [75, 151] width 139 height 35
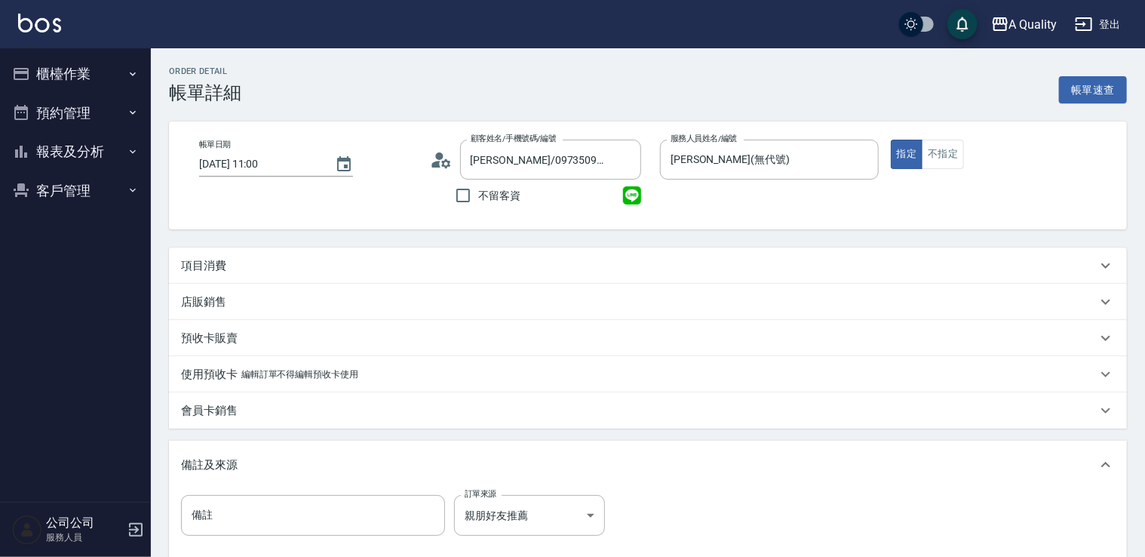
click at [504, 267] on div "項目消費" at bounding box center [639, 266] width 916 height 16
click at [212, 272] on p "項目消費" at bounding box center [203, 266] width 45 height 16
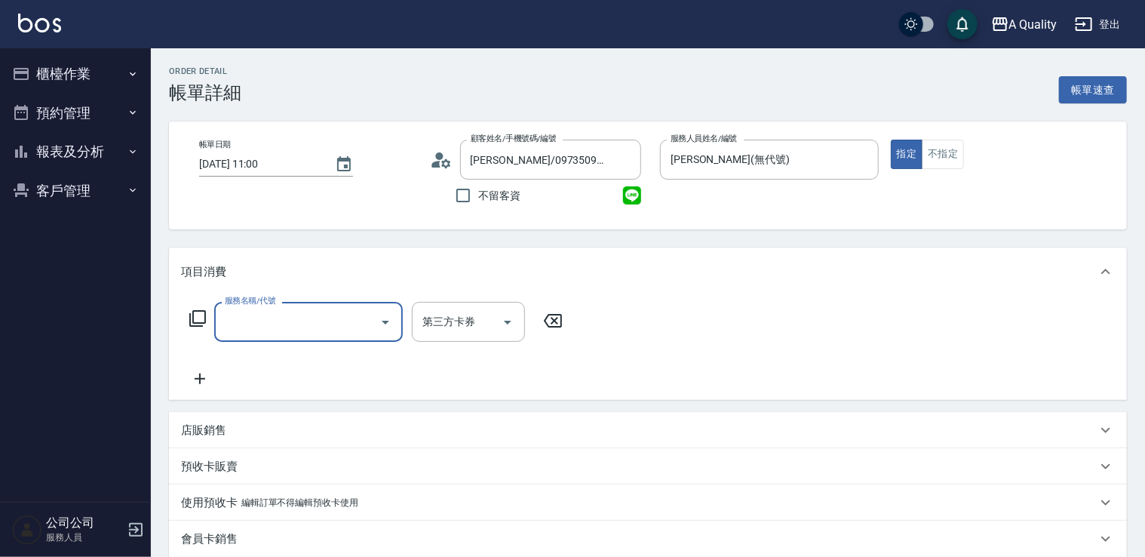
scroll to position [0, 0]
click at [343, 322] on input "服務名稱/代號" at bounding box center [297, 322] width 152 height 26
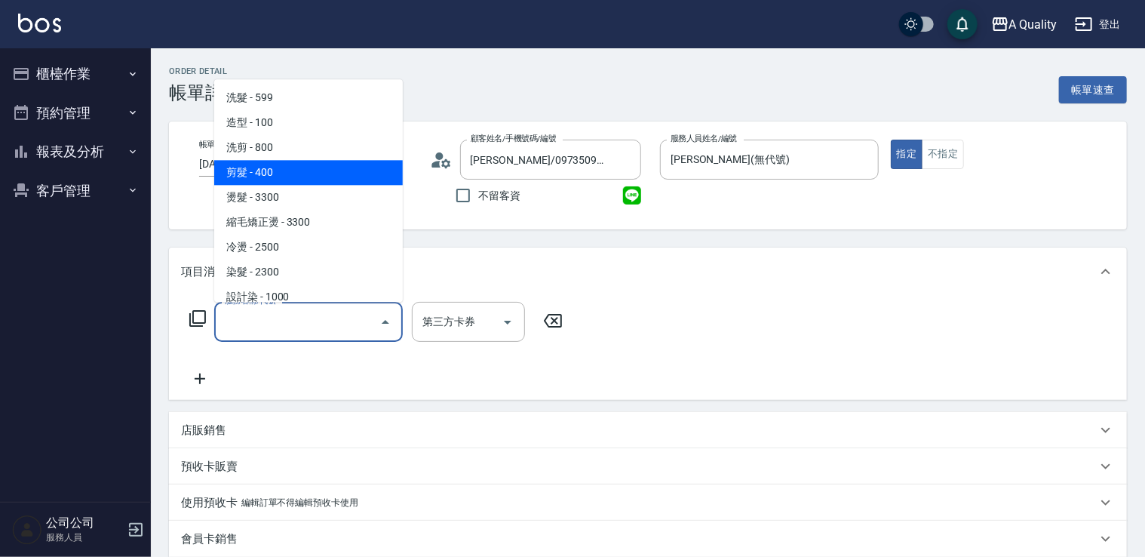
click at [307, 179] on span "剪髮 - 400" at bounding box center [308, 172] width 189 height 25
type input "剪髮(201)"
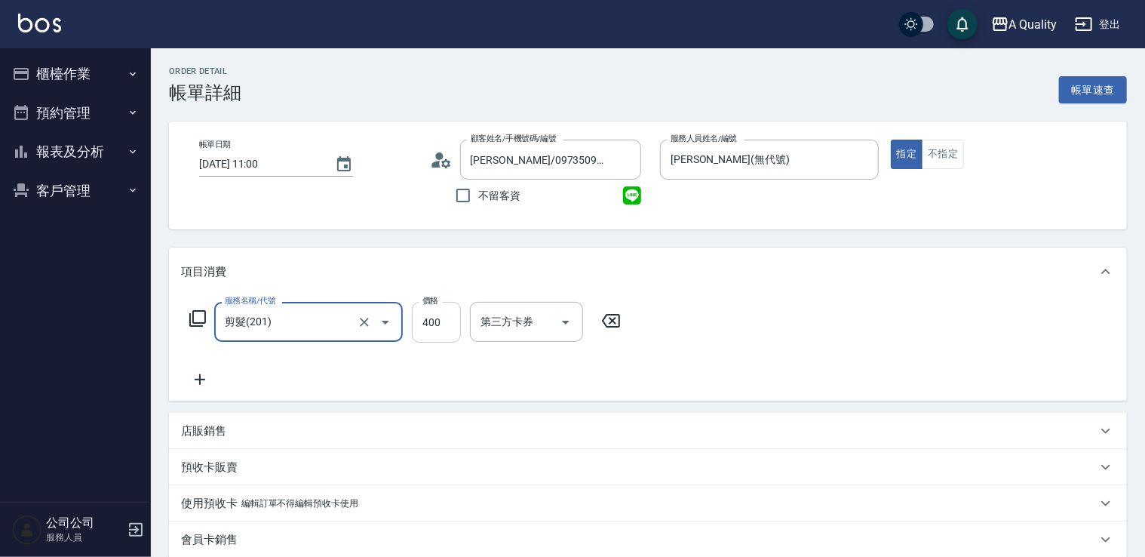
click at [447, 327] on input "400" at bounding box center [436, 322] width 49 height 41
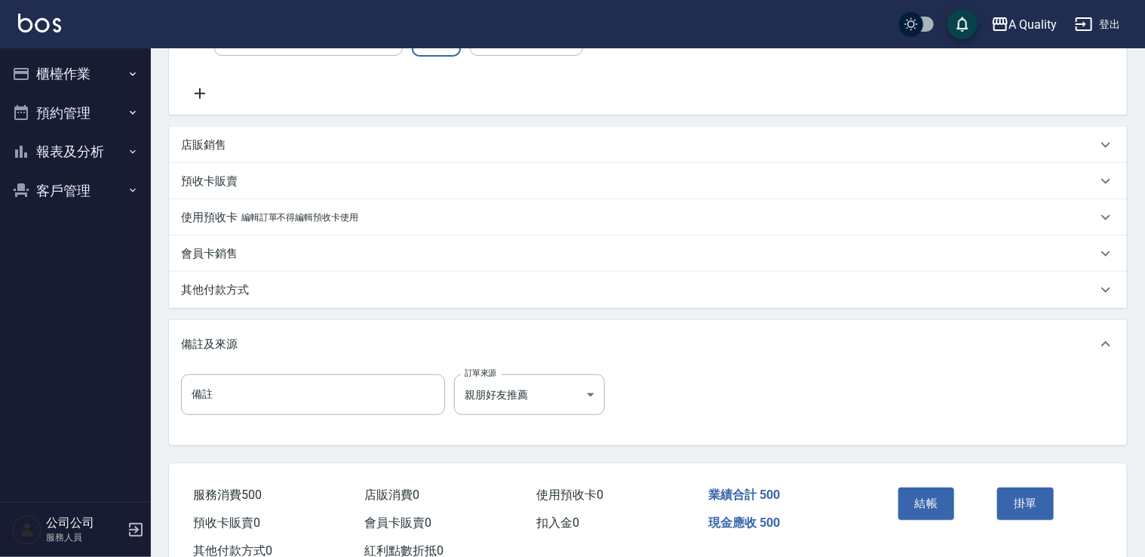
scroll to position [335, 0]
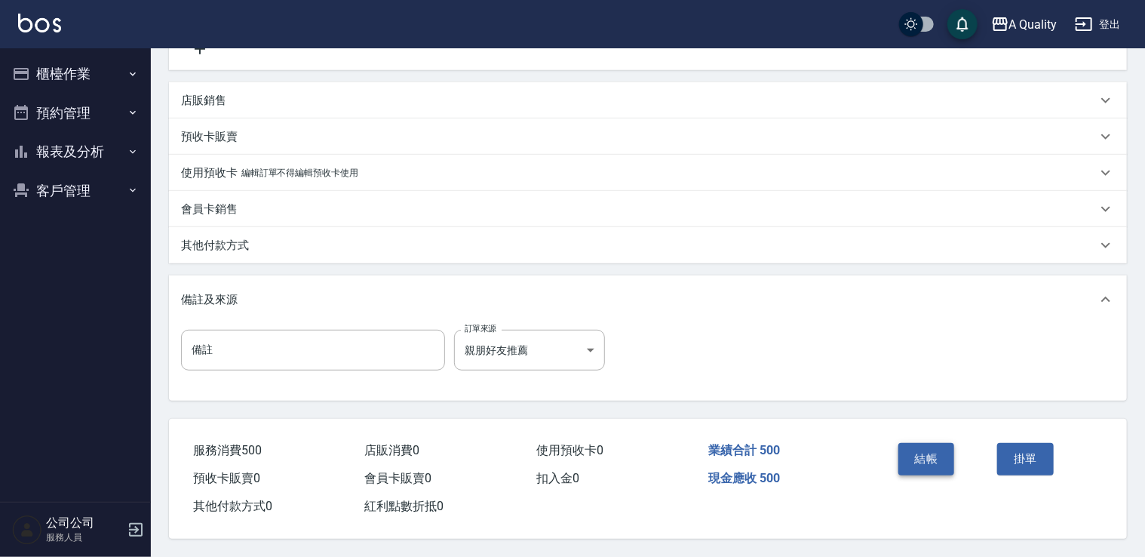
type input "500"
click at [939, 457] on button "結帳" at bounding box center [927, 459] width 57 height 32
